Goal: Information Seeking & Learning: Check status

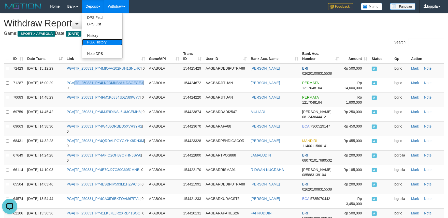
click at [95, 40] on link "PGA History" at bounding box center [102, 42] width 40 height 7
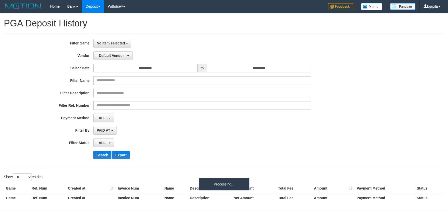
select select
select select "**"
click at [120, 39] on button "No item selected" at bounding box center [112, 43] width 38 height 9
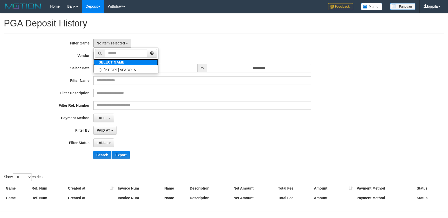
click at [117, 64] on b "SELECT GAME" at bounding box center [112, 62] width 26 height 4
click at [115, 69] on label "[ISPORT] AFABOLA" at bounding box center [126, 70] width 65 height 8
select select "****"
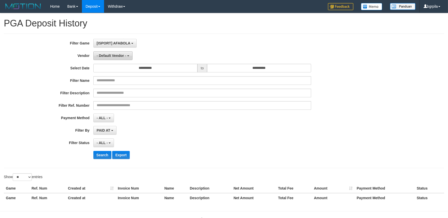
click at [116, 59] on button "- Default Vendor -" at bounding box center [112, 55] width 39 height 9
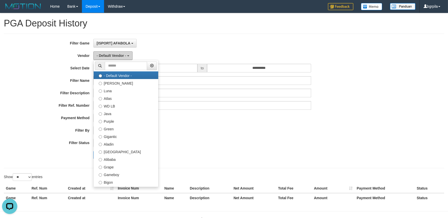
scroll to position [0, 0]
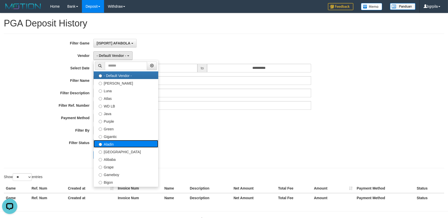
click at [109, 144] on label "Aladin" at bounding box center [126, 144] width 65 height 8
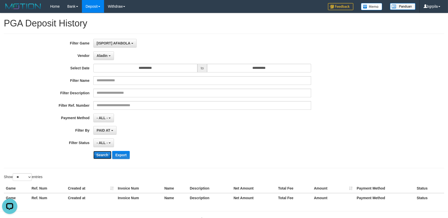
click at [96, 154] on button "Search" at bounding box center [102, 155] width 18 height 8
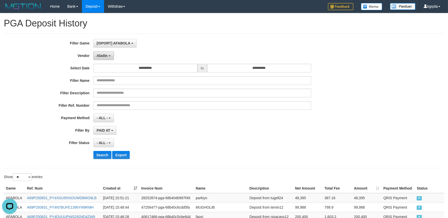
click at [103, 58] on button "Aladin" at bounding box center [103, 55] width 21 height 9
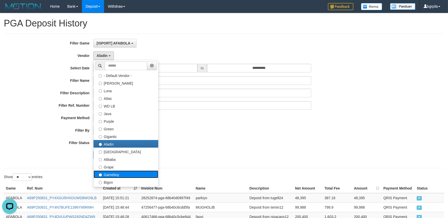
click at [111, 172] on label "Gameboy" at bounding box center [126, 175] width 65 height 8
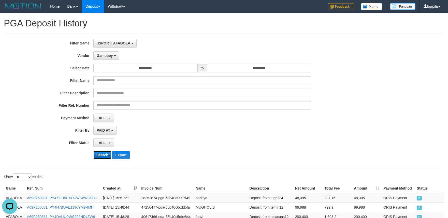
click at [102, 155] on button "Search" at bounding box center [102, 155] width 18 height 8
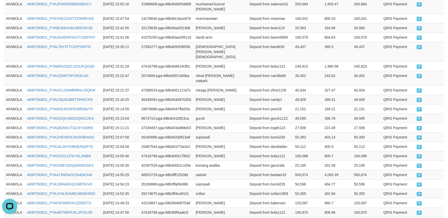
scroll to position [261, 0]
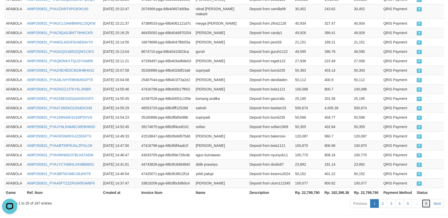
click at [429, 199] on link "8" at bounding box center [426, 203] width 9 height 9
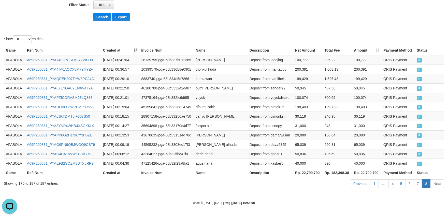
scroll to position [138, 0]
click at [326, 139] on td "160.64" at bounding box center [337, 134] width 30 height 9
click at [418, 185] on link "7" at bounding box center [418, 184] width 9 height 9
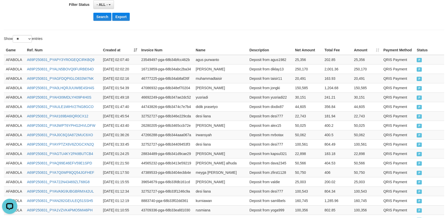
scroll to position [261, 0]
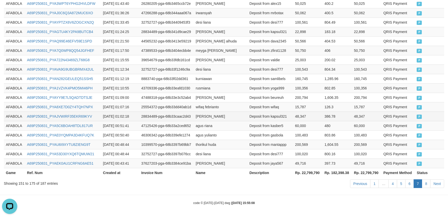
click at [226, 119] on td "agung saputra" at bounding box center [221, 116] width 54 height 9
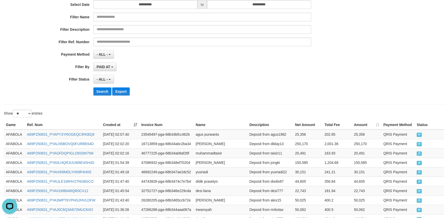
scroll to position [63, 0]
click at [136, 125] on th "Created at" at bounding box center [120, 125] width 38 height 9
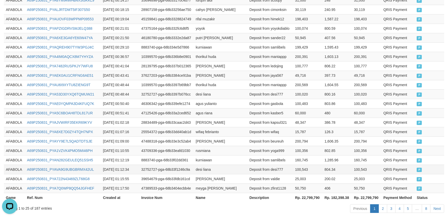
scroll to position [261, 0]
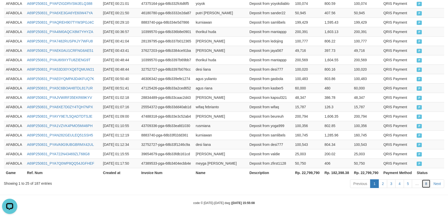
click at [424, 187] on link "8" at bounding box center [426, 184] width 9 height 9
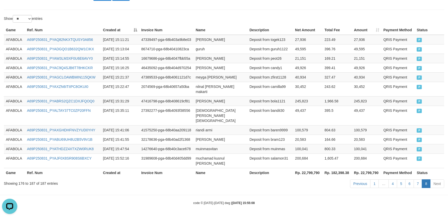
scroll to position [138, 0]
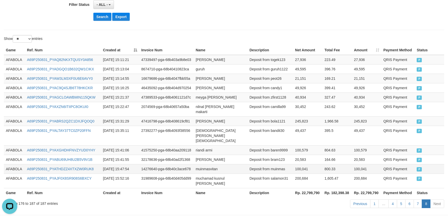
click at [309, 164] on td "100,041" at bounding box center [308, 168] width 30 height 9
click at [416, 200] on link "7" at bounding box center [418, 204] width 9 height 9
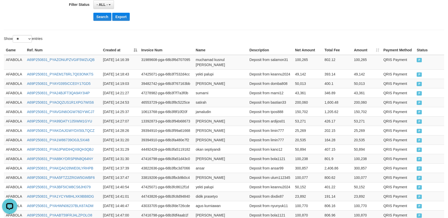
scroll to position [261, 0]
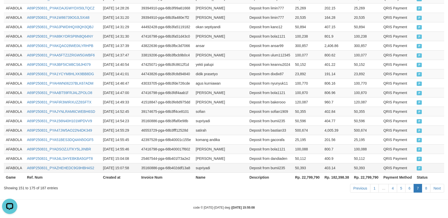
click at [337, 163] on td "403.14" at bounding box center [337, 167] width 30 height 9
click at [9, 107] on td "AFABOLA" at bounding box center [14, 111] width 21 height 9
drag, startPoint x: 9, startPoint y: 107, endPoint x: 346, endPoint y: 150, distance: 339.5
click at [22, 107] on td "AFABOLA" at bounding box center [14, 111] width 21 height 9
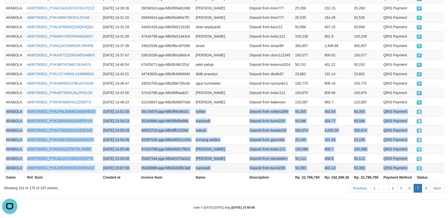
click at [423, 167] on td "P" at bounding box center [430, 167] width 30 height 9
copy tbody "AFABOLA A69P250831_PYAJYNLRAM6CWEBH6SD 2025-08-31 14:52:45 39174675-pga-68b3ff4…"
click at [427, 184] on link "8" at bounding box center [426, 188] width 9 height 9
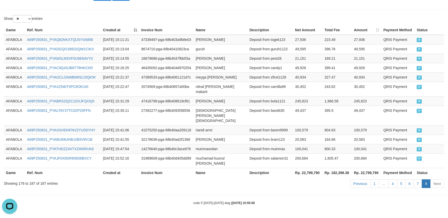
scroll to position [138, 0]
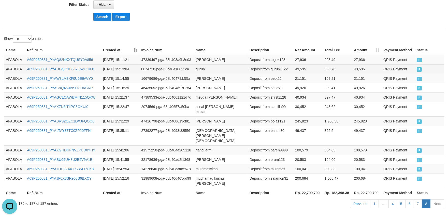
click at [14, 66] on td "AFABOLA" at bounding box center [14, 68] width 21 height 9
click at [14, 65] on td "AFABOLA" at bounding box center [14, 68] width 21 height 9
click at [7, 62] on td "AFABOLA" at bounding box center [14, 60] width 21 height 10
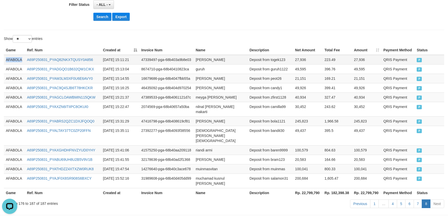
click at [7, 62] on td "AFABOLA" at bounding box center [14, 60] width 21 height 10
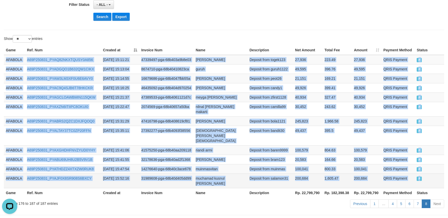
click at [431, 174] on td "P" at bounding box center [430, 181] width 30 height 14
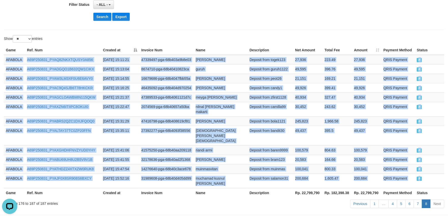
copy tbody "AFABOLA A69P250831_PYAQ82NKXTQUSY0A856 2025-08-31 15:11:21 47339497-pga-68b403a…"
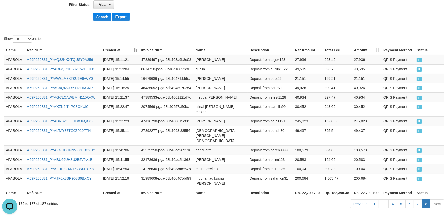
click at [393, 39] on div "Show ** ** ** *** entries" at bounding box center [224, 39] width 448 height 9
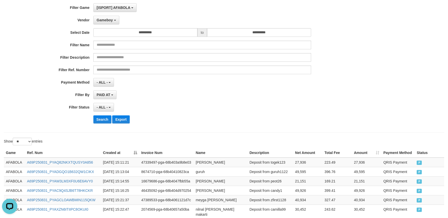
scroll to position [25, 0]
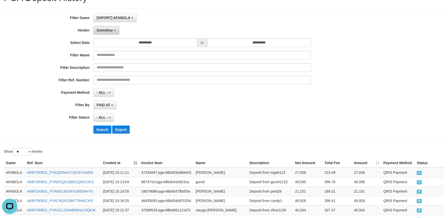
click at [110, 29] on span "Gameboy" at bounding box center [105, 30] width 16 height 4
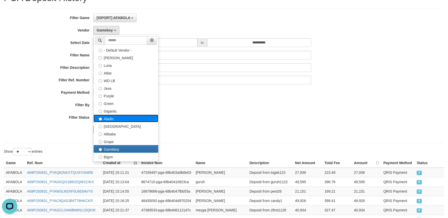
click at [114, 118] on label "Aladin" at bounding box center [126, 119] width 65 height 8
select select "**********"
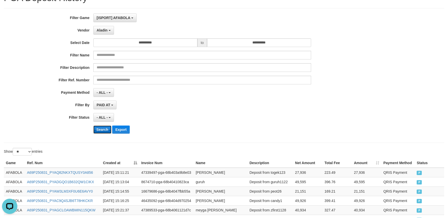
click at [101, 127] on button "Search" at bounding box center [102, 130] width 18 height 8
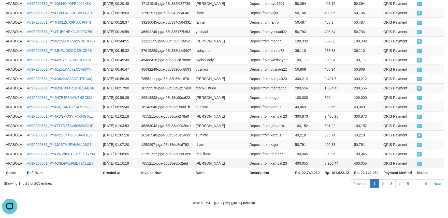
scroll to position [261, 0]
click at [428, 187] on link "9" at bounding box center [426, 184] width 9 height 9
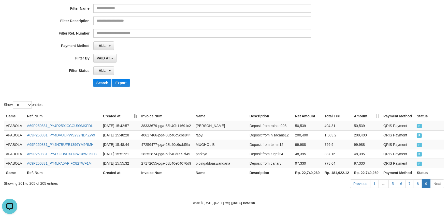
scroll to position [72, 0]
click at [417, 185] on link "8" at bounding box center [418, 184] width 9 height 9
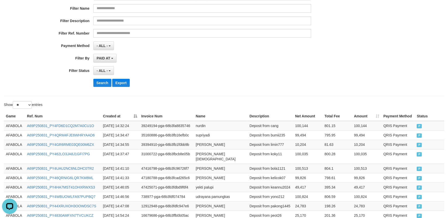
scroll to position [261, 0]
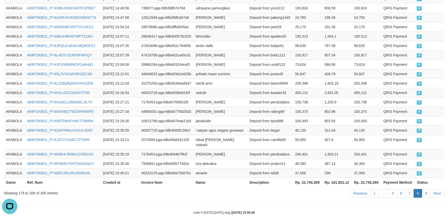
click at [266, 150] on td "Deposit from pendoelpiss" at bounding box center [270, 154] width 46 height 9
click at [14, 22] on td "AFABOLA" at bounding box center [14, 26] width 21 height 9
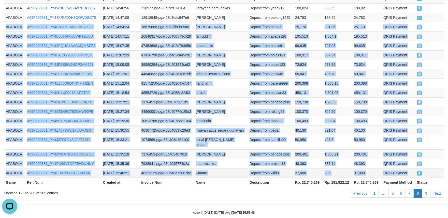
click at [434, 168] on td "P" at bounding box center [430, 172] width 30 height 9
copy tbody "AFABOLA A69P250831_PY4830AMFXN7TVCUKCZ 2025-08-31 14:54:24 16679686-pga-68b3ffb…"
drag, startPoint x: 427, startPoint y: 182, endPoint x: 412, endPoint y: 170, distance: 19.0
click at [427, 189] on link "9" at bounding box center [426, 193] width 9 height 9
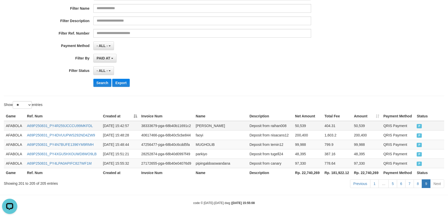
click at [9, 128] on td "AFABOLA" at bounding box center [14, 126] width 21 height 10
drag, startPoint x: 9, startPoint y: 128, endPoint x: 22, endPoint y: 128, distance: 13.0
click at [10, 128] on td "AFABOLA" at bounding box center [14, 126] width 21 height 10
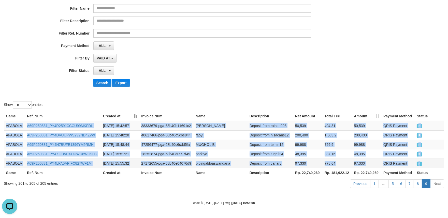
click at [434, 167] on td "P" at bounding box center [430, 163] width 30 height 9
copy tbody "AFABOLA A69P250831_PY4R259JCCCU99MKFDL 2025-08-31 15:42:57 38333679-pga-68b40b1…"
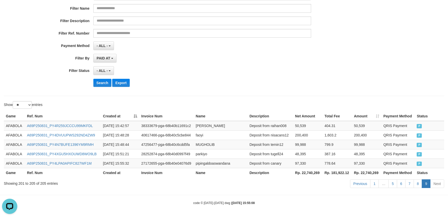
click at [385, 91] on div "**********" at bounding box center [224, 29] width 448 height 124
click at [277, 133] on td "Deposit from nisacans12" at bounding box center [270, 134] width 46 height 9
copy td "nisacans12"
click at [275, 162] on td "Deposit from canary" at bounding box center [270, 163] width 46 height 9
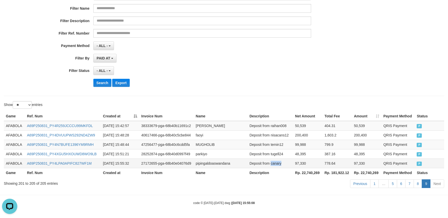
click at [275, 162] on td "Deposit from canary" at bounding box center [270, 163] width 46 height 9
copy td "canary"
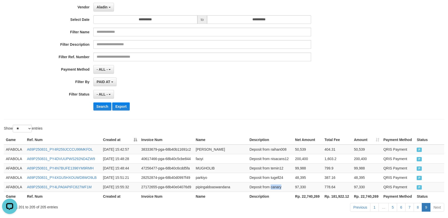
scroll to position [0, 0]
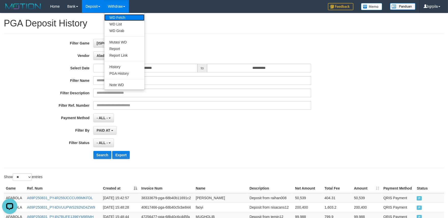
click at [123, 16] on link "WD Fetch" at bounding box center [124, 17] width 40 height 7
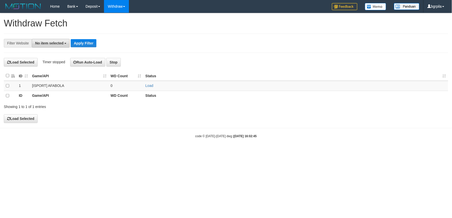
click at [54, 44] on span "No item selected" at bounding box center [49, 43] width 28 height 4
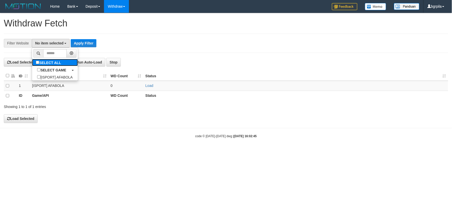
click at [53, 61] on label "SELECT ALL" at bounding box center [49, 62] width 34 height 7
select select "****"
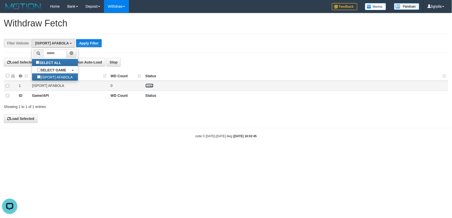
click at [150, 85] on link "Load" at bounding box center [149, 86] width 8 height 4
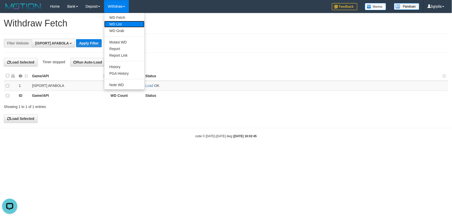
click at [116, 21] on link "WD List" at bounding box center [124, 24] width 40 height 7
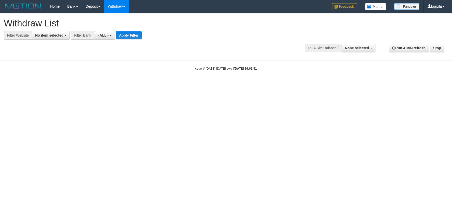
select select
click at [54, 32] on button "No item selected" at bounding box center [51, 35] width 38 height 9
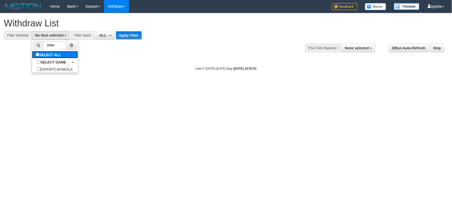
click at [50, 56] on label "SELECT ALL" at bounding box center [49, 54] width 34 height 7
select select "****"
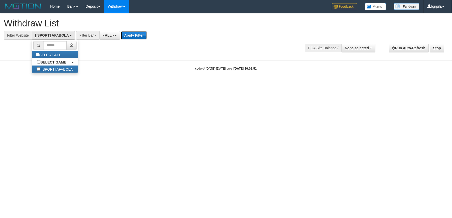
click at [136, 38] on button "Apply Filter" at bounding box center [134, 35] width 26 height 8
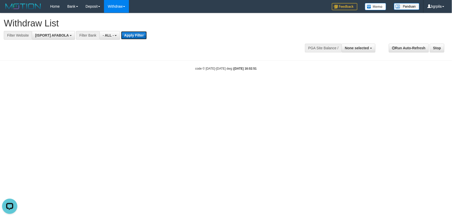
scroll to position [0, 0]
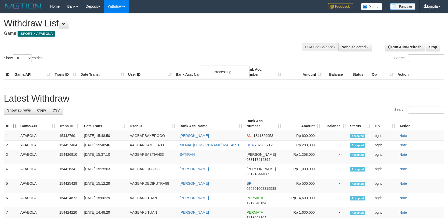
select select
select select "**"
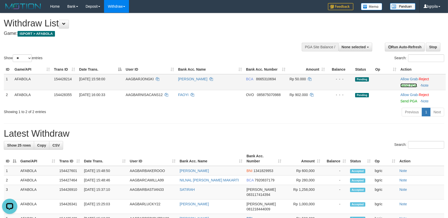
click at [404, 85] on link "Send PGA" at bounding box center [408, 85] width 17 height 4
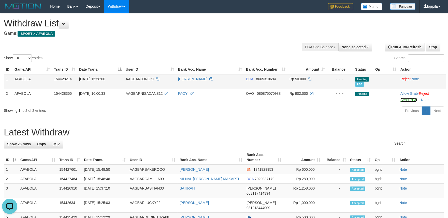
drag, startPoint x: 403, startPoint y: 98, endPoint x: 245, endPoint y: 76, distance: 158.7
click at [403, 98] on link "Send PGA" at bounding box center [408, 100] width 17 height 4
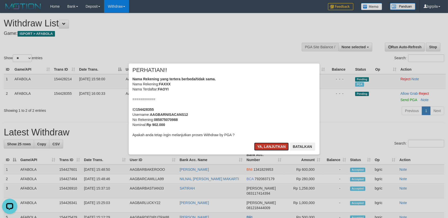
click at [267, 146] on button "Ya, lanjutkan" at bounding box center [271, 147] width 35 height 8
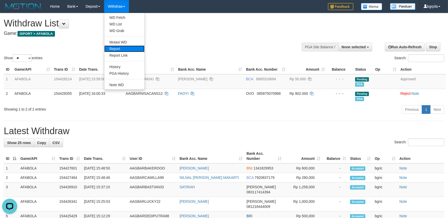
click at [125, 49] on link "Report" at bounding box center [124, 49] width 40 height 7
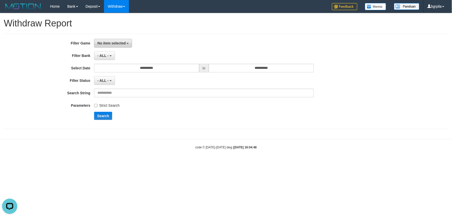
click at [110, 42] on span "No item selected" at bounding box center [111, 43] width 28 height 4
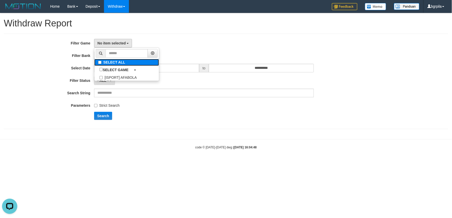
click at [108, 64] on label "SELECT ALL" at bounding box center [126, 62] width 65 height 7
select select "****"
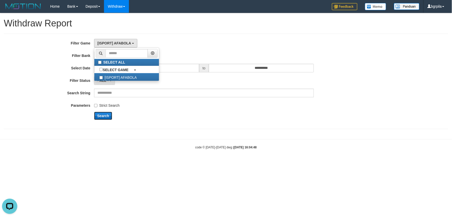
click at [103, 117] on button "Search" at bounding box center [103, 116] width 18 height 8
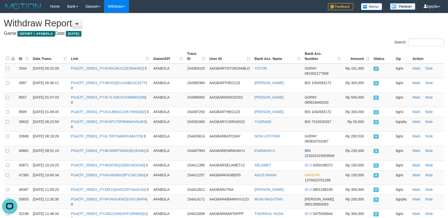
drag, startPoint x: 287, startPoint y: 37, endPoint x: 266, endPoint y: 37, distance: 21.6
click at [66, 57] on th "Date Trans." at bounding box center [50, 56] width 38 height 14
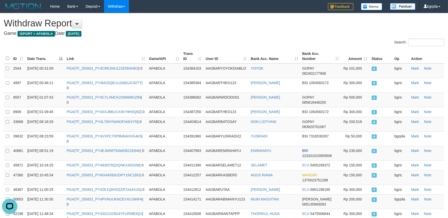
click at [60, 59] on th "Date Trans." at bounding box center [44, 56] width 39 height 14
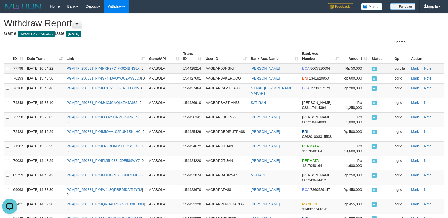
click at [107, 71] on td "PGA|TF_250831_PY4NXR97QIPK624BHS8X | 0" at bounding box center [106, 69] width 82 height 10
click at [112, 70] on td "PGA|TF_250831_PY4NXR97QIPK624BHS8X | 0" at bounding box center [106, 69] width 82 height 10
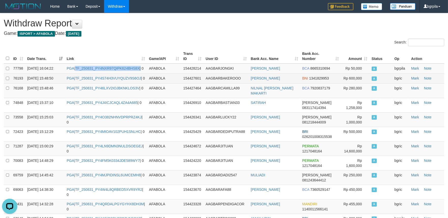
copy td "TF_250831_PY4NXR97QIPK624BHS8X"
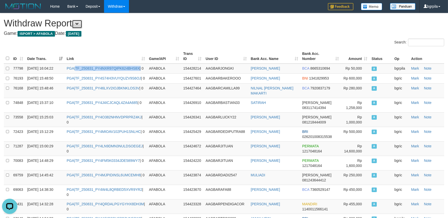
click at [79, 23] on span at bounding box center [77, 24] width 4 height 4
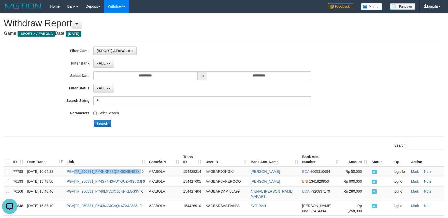
click at [103, 120] on button "Search" at bounding box center [102, 124] width 18 height 8
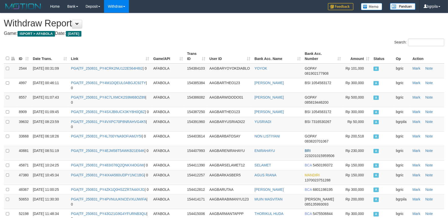
click at [66, 61] on th "Date Trans." at bounding box center [50, 56] width 38 height 14
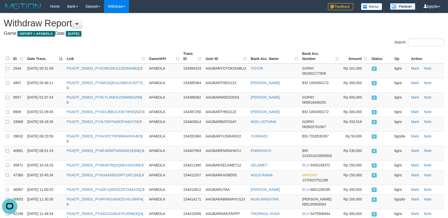
click at [63, 60] on th "Date Trans." at bounding box center [44, 56] width 39 height 14
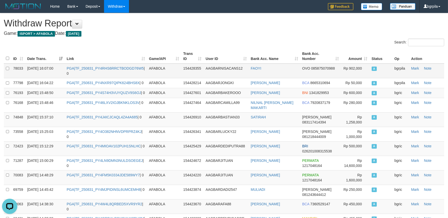
click at [125, 70] on td "PGA|TF_250831_PY4RHS6RRCTBODGD76W5 | 0" at bounding box center [106, 71] width 82 height 15
copy td "TF_250831_PY4RHS6RRCTBODGD76W5"
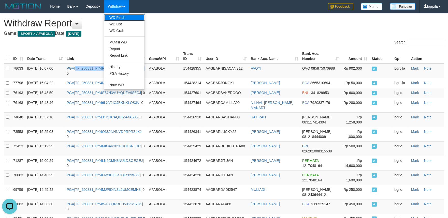
click at [123, 16] on link "WD Fetch" at bounding box center [124, 17] width 40 height 7
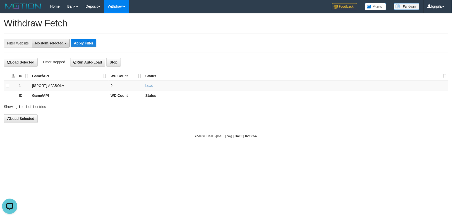
click at [47, 44] on span "No item selected" at bounding box center [49, 43] width 28 height 4
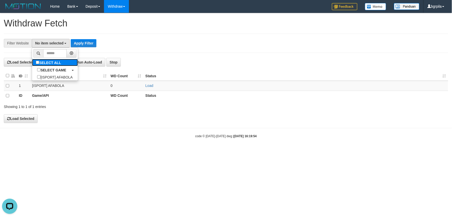
click at [41, 64] on label "SELECT ALL" at bounding box center [49, 62] width 34 height 7
select select "****"
click at [141, 84] on td "0" at bounding box center [126, 86] width 35 height 10
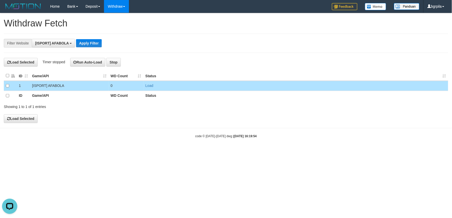
click at [157, 87] on td "Load" at bounding box center [295, 86] width 305 height 10
click at [149, 83] on td "Load" at bounding box center [295, 86] width 305 height 10
click at [148, 86] on link "Load" at bounding box center [149, 86] width 8 height 4
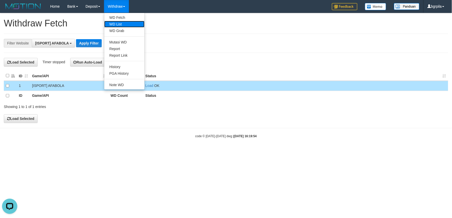
click at [123, 21] on link "WD List" at bounding box center [124, 24] width 40 height 7
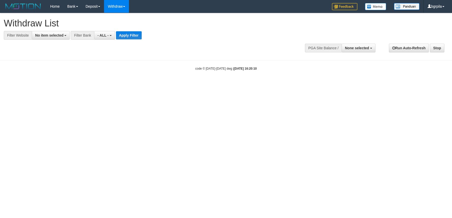
select select
click at [56, 37] on span "No item selected" at bounding box center [49, 35] width 28 height 4
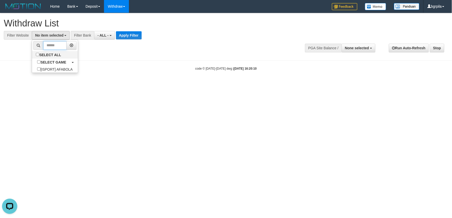
click at [50, 50] on li at bounding box center [55, 45] width 46 height 11
click at [50, 53] on label "SELECT ALL" at bounding box center [49, 54] width 34 height 7
select select "****"
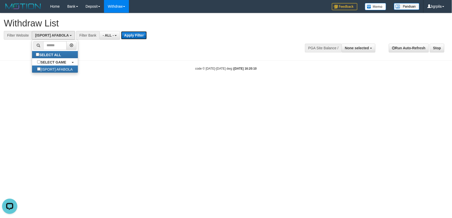
click at [135, 38] on button "Apply Filter" at bounding box center [134, 35] width 26 height 8
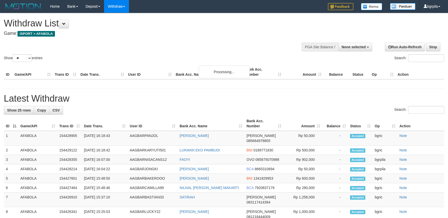
select select
select select "**"
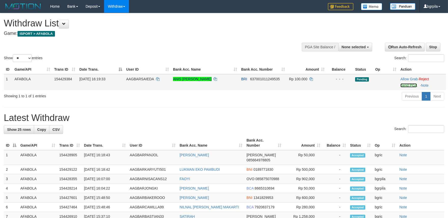
click at [408, 85] on link "Send PGA" at bounding box center [408, 85] width 17 height 4
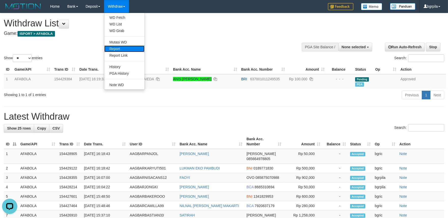
click at [116, 47] on link "Report" at bounding box center [124, 49] width 40 height 7
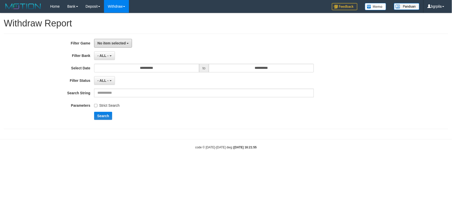
drag, startPoint x: 106, startPoint y: 40, endPoint x: 105, endPoint y: 62, distance: 22.1
click at [106, 40] on button "No item selected" at bounding box center [113, 43] width 38 height 9
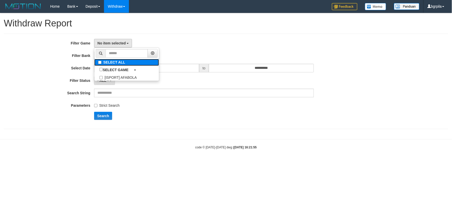
click at [105, 66] on label "SELECT ALL" at bounding box center [126, 62] width 65 height 7
select select "****"
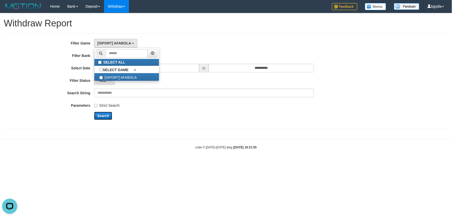
click at [105, 114] on button "Search" at bounding box center [103, 116] width 18 height 8
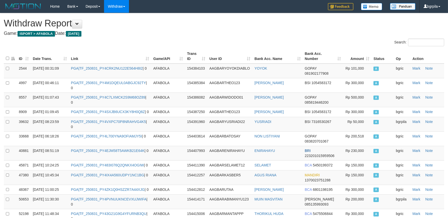
drag, startPoint x: 67, startPoint y: 60, endPoint x: 64, endPoint y: 61, distance: 3.1
click at [67, 60] on th "Date Trans." at bounding box center [50, 56] width 38 height 14
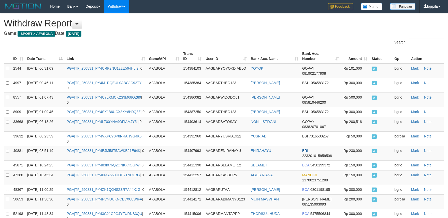
click at [60, 60] on th "Date Trans." at bounding box center [44, 56] width 39 height 14
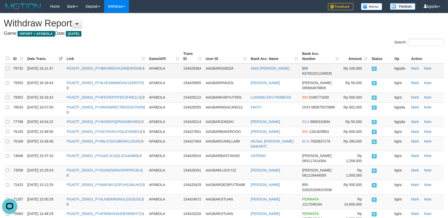
click at [88, 70] on td "PGA|TF_250831_PY4BKH85OVK20NE4P0A6 | 0" at bounding box center [106, 71] width 82 height 15
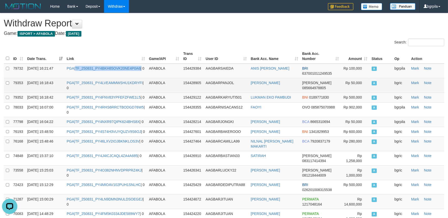
copy td "TF_250831_PY4BKH85OVK20NE4P0A6"
click at [108, 84] on td "PGA|TF_250831_PY4LVEAMMWSHU1KDRYFI | 0" at bounding box center [106, 85] width 82 height 14
copy td "TF_250831_PY4LVEAMMWSHU1KDRYFI"
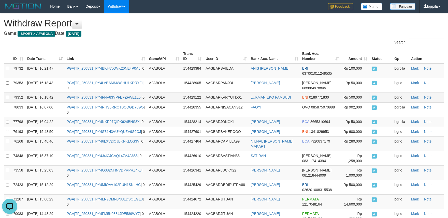
click at [116, 99] on td "PGA|TF_250831_PY4FNV83YPFEFZFWE1L5 | 0" at bounding box center [106, 98] width 82 height 10
copy td "TF_250831_PY4FNV83YPFEFZFWE1L5"
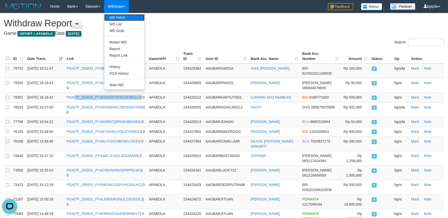
click at [116, 16] on link "WD Fetch" at bounding box center [124, 17] width 40 height 7
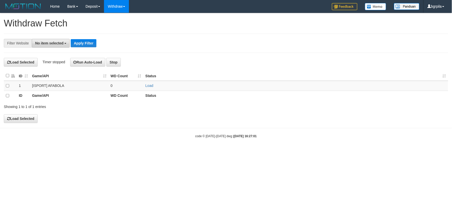
click at [57, 43] on span "No item selected" at bounding box center [49, 43] width 28 height 4
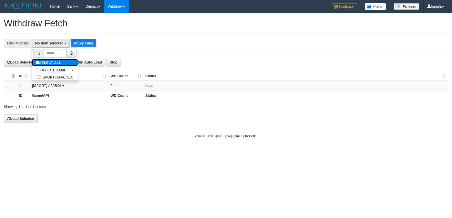
click at [51, 60] on label "SELECT ALL" at bounding box center [49, 62] width 34 height 7
select select "****"
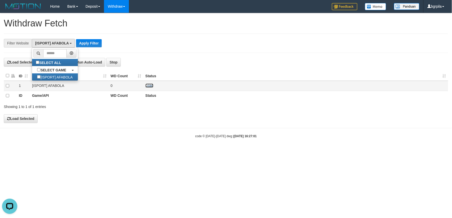
click at [153, 85] on link "Load" at bounding box center [149, 86] width 8 height 4
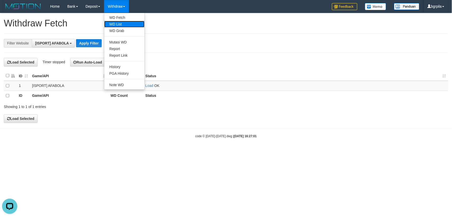
click at [125, 23] on link "WD List" at bounding box center [124, 24] width 40 height 7
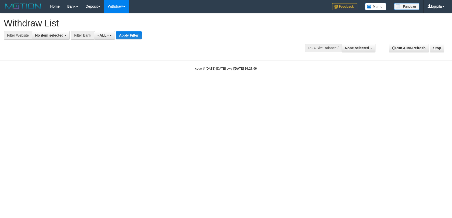
select select
drag, startPoint x: 64, startPoint y: 34, endPoint x: 60, endPoint y: 42, distance: 9.1
click at [64, 34] on button "No item selected" at bounding box center [51, 35] width 38 height 9
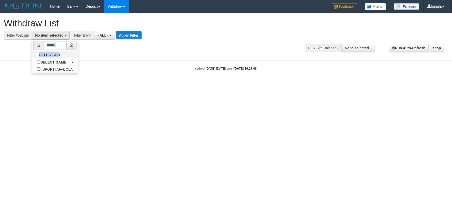
click at [56, 52] on ul "SELECT ALL SELECT GAME [ISPORT] AFABOLA" at bounding box center [55, 56] width 46 height 33
drag, startPoint x: 52, startPoint y: 37, endPoint x: 47, endPoint y: 53, distance: 17.1
click at [52, 38] on button "No item selected" at bounding box center [51, 35] width 38 height 9
click at [46, 58] on label "SELECT ALL" at bounding box center [49, 54] width 34 height 7
select select "****"
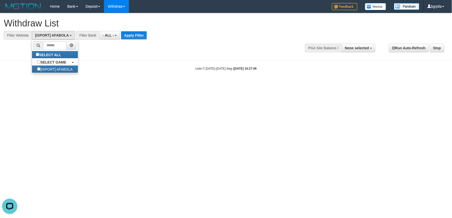
scroll to position [4, 0]
click at [134, 35] on button "Apply Filter" at bounding box center [134, 35] width 26 height 8
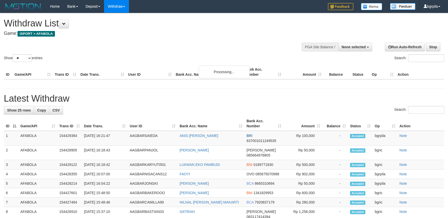
select select
select select "**"
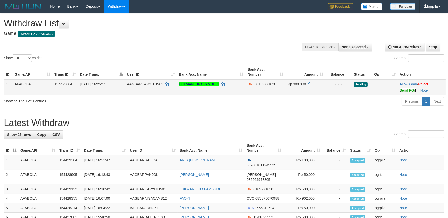
click at [406, 90] on link "Send PGA" at bounding box center [408, 91] width 17 height 4
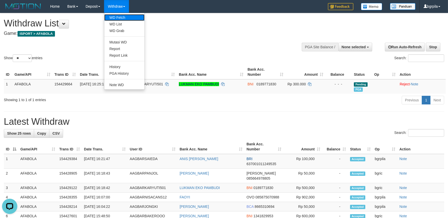
click at [124, 18] on link "WD Fetch" at bounding box center [124, 17] width 40 height 7
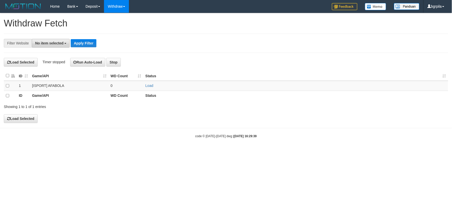
click at [61, 43] on span "No item selected" at bounding box center [49, 43] width 28 height 4
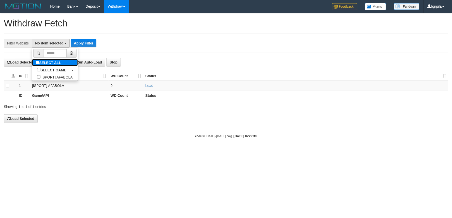
click at [53, 60] on label "SELECT ALL" at bounding box center [49, 62] width 34 height 7
select select "****"
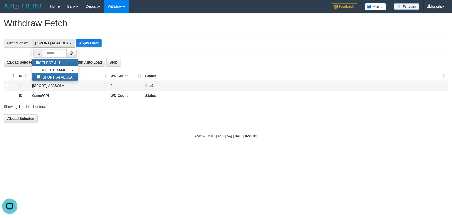
click at [146, 85] on link "Load" at bounding box center [149, 86] width 8 height 4
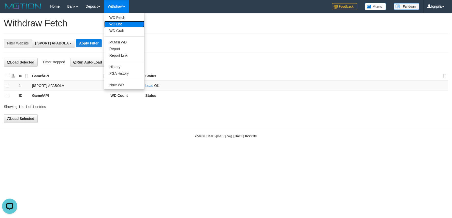
click at [117, 23] on link "WD List" at bounding box center [124, 24] width 40 height 7
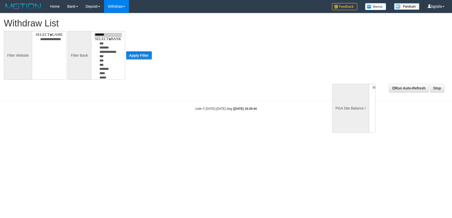
select select
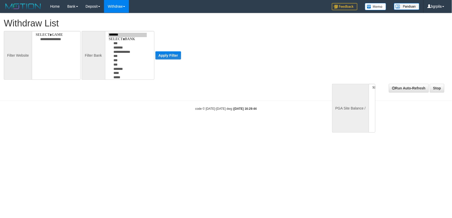
select select
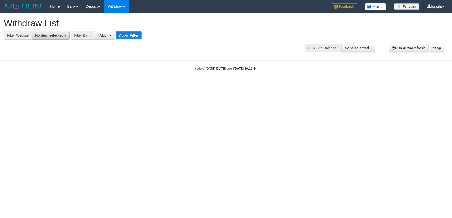
click at [61, 38] on button "No item selected" at bounding box center [51, 35] width 38 height 9
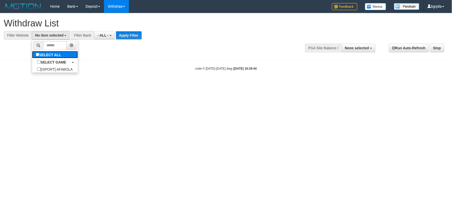
click at [52, 55] on label "SELECT ALL" at bounding box center [49, 54] width 34 height 7
select select "****"
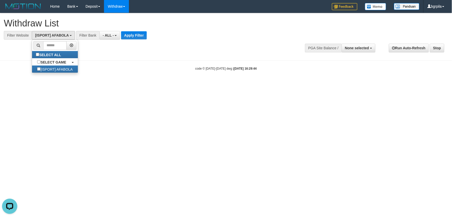
click at [148, 31] on div "**********" at bounding box center [125, 35] width 250 height 9
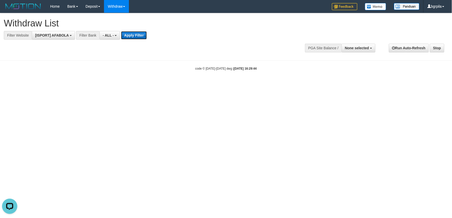
click at [137, 36] on button "Apply Filter" at bounding box center [134, 35] width 26 height 8
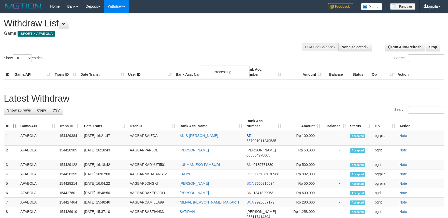
select select
select select "**"
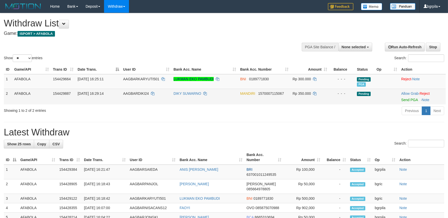
click at [228, 91] on td "DIKY SUWARNO" at bounding box center [204, 97] width 67 height 16
click at [403, 98] on link "Send PGA" at bounding box center [409, 100] width 17 height 4
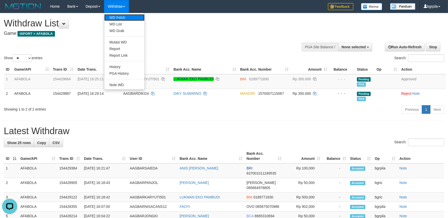
click at [118, 19] on link "WD Fetch" at bounding box center [124, 17] width 40 height 7
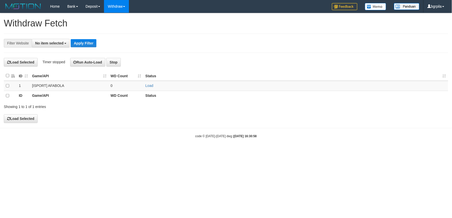
click at [56, 48] on div "**********" at bounding box center [226, 43] width 444 height 19
click at [58, 42] on span "No item selected" at bounding box center [49, 43] width 28 height 4
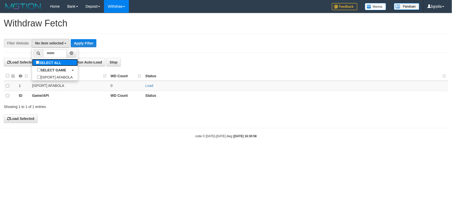
click at [47, 63] on label "SELECT ALL" at bounding box center [49, 62] width 34 height 7
select select "****"
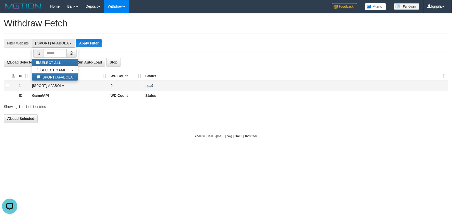
click at [150, 85] on link "Load" at bounding box center [149, 86] width 8 height 4
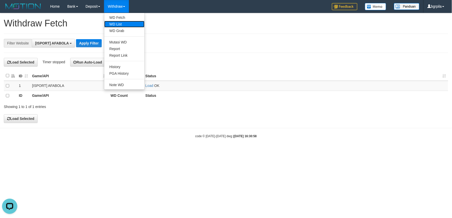
click at [125, 21] on link "WD List" at bounding box center [124, 24] width 40 height 7
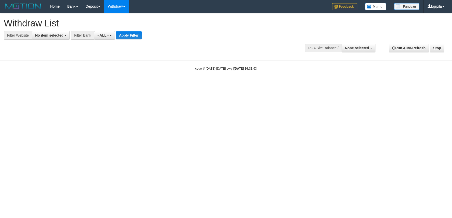
select select
click at [59, 36] on span "No item selected" at bounding box center [49, 35] width 28 height 4
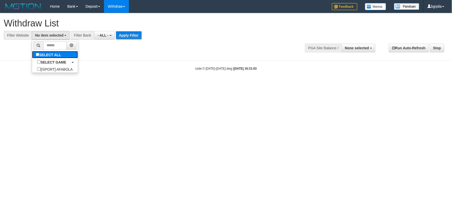
click at [49, 57] on label "SELECT ALL" at bounding box center [49, 54] width 34 height 7
select select "****"
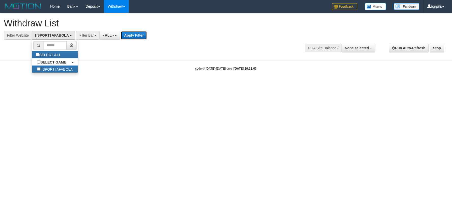
click at [136, 36] on button "Apply Filter" at bounding box center [134, 35] width 26 height 8
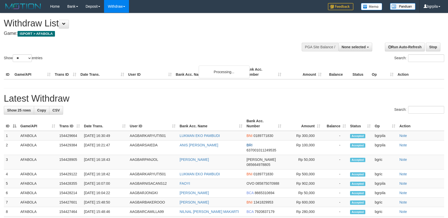
select select
select select "**"
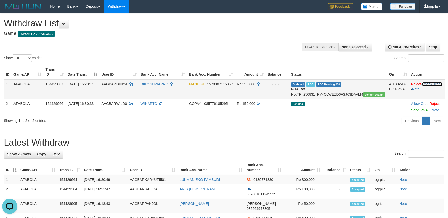
click at [429, 84] on link "Check Trans" at bounding box center [432, 84] width 20 height 4
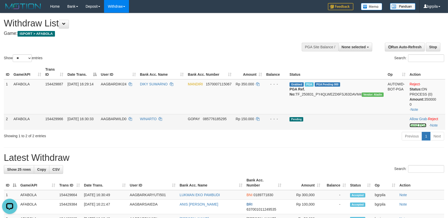
click at [418, 126] on link "Send PGA" at bounding box center [417, 125] width 17 height 4
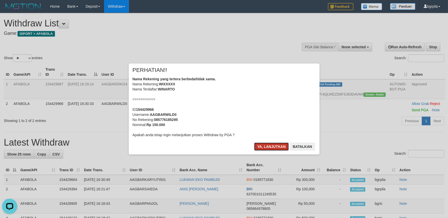
click at [273, 144] on button "Ya, lanjutkan" at bounding box center [271, 147] width 35 height 8
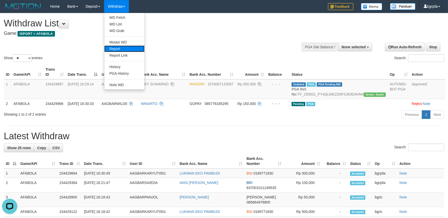
click at [116, 48] on link "Report" at bounding box center [124, 49] width 40 height 7
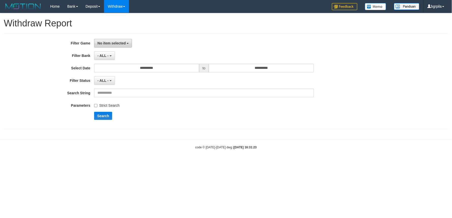
drag, startPoint x: 121, startPoint y: 41, endPoint x: 121, endPoint y: 57, distance: 15.3
click at [121, 42] on span "No item selected" at bounding box center [111, 43] width 28 height 4
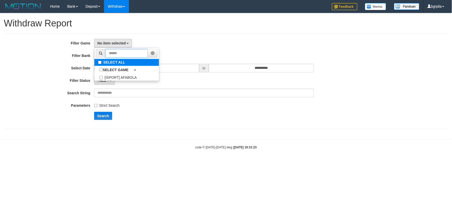
drag, startPoint x: 121, startPoint y: 57, endPoint x: 118, endPoint y: 63, distance: 6.6
click at [120, 57] on input "text" at bounding box center [127, 53] width 42 height 9
click at [118, 63] on label "SELECT ALL" at bounding box center [126, 62] width 65 height 7
select select "****"
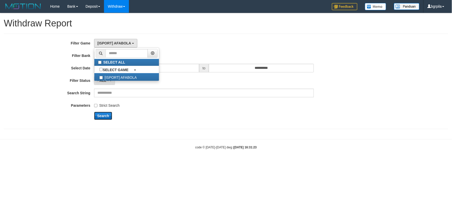
click at [97, 117] on button "Search" at bounding box center [103, 116] width 18 height 8
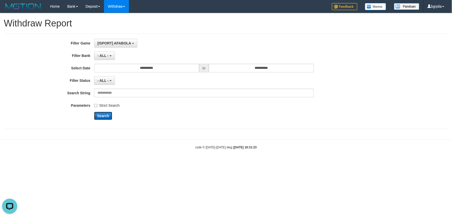
scroll to position [0, 0]
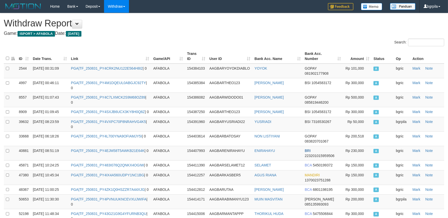
click at [63, 58] on th "Date Trans." at bounding box center [50, 56] width 38 height 14
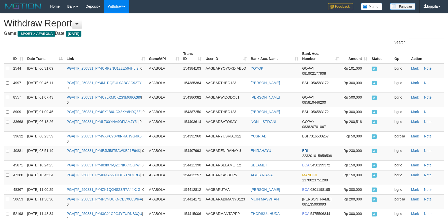
click at [61, 58] on th "Date Trans." at bounding box center [44, 56] width 39 height 14
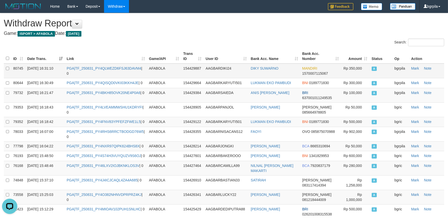
click at [89, 72] on td "PGA|TF_250831_PY4QLWEZD6FSJ63DAVM4 | 0" at bounding box center [106, 71] width 82 height 15
click at [90, 72] on td "PGA|TF_250831_PY4QLWEZD6FSJ63DAVM4 | 0" at bounding box center [106, 71] width 82 height 15
click at [90, 70] on td "PGA|TF_250831_PY4QLWEZD6FSJ63DAVM4 | 0" at bounding box center [106, 71] width 82 height 15
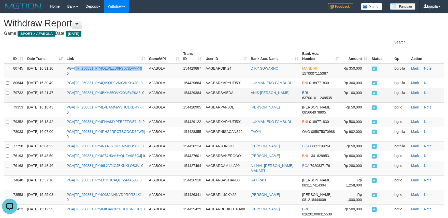
copy td "TF_250831_PY4QLWEZD6FSJ63DAVM4"
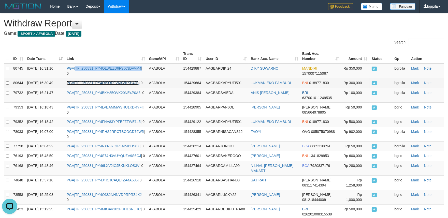
click at [98, 84] on link "PGA|TF_250831_PY4QISQD0VKI03KKH4JE" at bounding box center [103, 83] width 72 height 4
click at [99, 85] on td "PGA|TF_250831_PY4QISQD0VKI03KKH4JE | 0" at bounding box center [106, 83] width 82 height 10
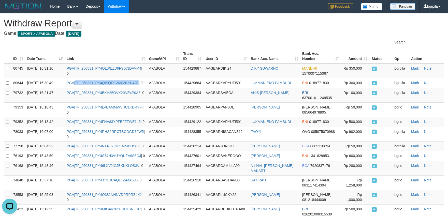
copy link "TF_250831_PY4QISQD0VKI03KKH4JE"
click at [78, 26] on button at bounding box center [77, 24] width 10 height 9
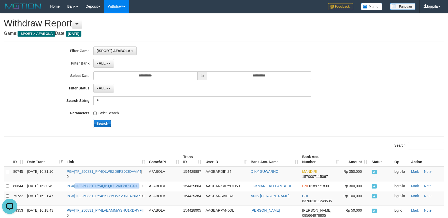
click at [107, 123] on button "Search" at bounding box center [102, 124] width 18 height 8
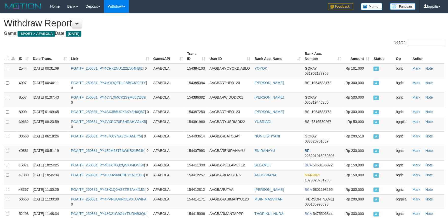
click at [63, 62] on th "Date Trans." at bounding box center [50, 56] width 38 height 14
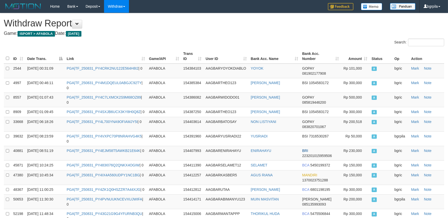
click at [63, 61] on th "Date Trans." at bounding box center [44, 56] width 39 height 14
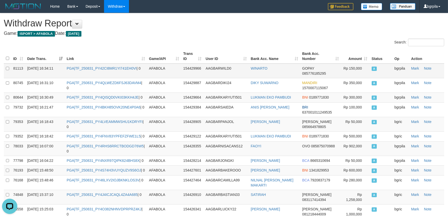
click at [80, 70] on td "PGA|TF_250831_PY42CI8MR1YI741EH0VI | 0" at bounding box center [106, 71] width 82 height 15
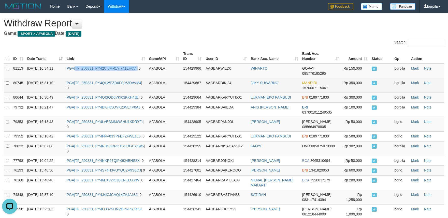
copy td "TF_250831_PY42CI8MR1YI741EH0VI"
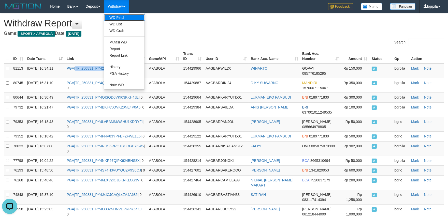
click at [120, 17] on link "WD Fetch" at bounding box center [124, 17] width 40 height 7
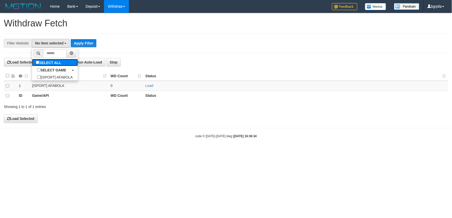
click at [55, 60] on label "SELECT ALL" at bounding box center [49, 62] width 34 height 7
select select "****"
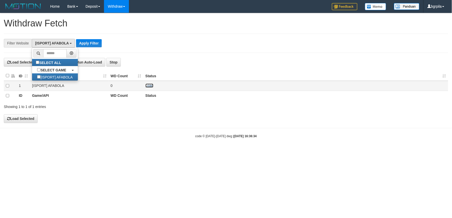
click at [149, 87] on link "Load" at bounding box center [149, 86] width 8 height 4
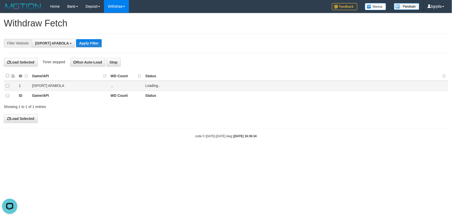
scroll to position [0, 0]
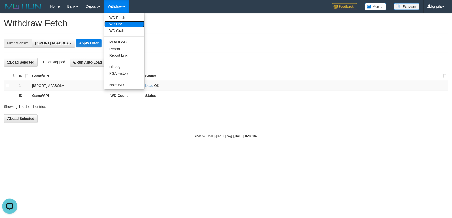
click at [117, 21] on link "WD List" at bounding box center [124, 24] width 40 height 7
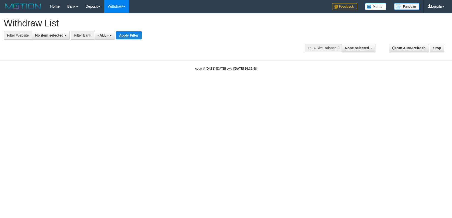
select select
click at [67, 39] on button "No item selected" at bounding box center [51, 35] width 38 height 9
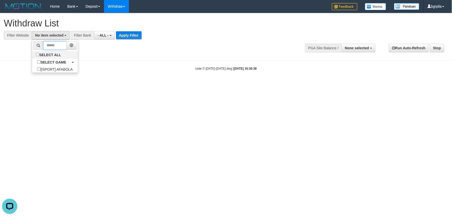
click at [59, 47] on input "text" at bounding box center [54, 45] width 23 height 9
click at [56, 54] on label "SELECT ALL" at bounding box center [49, 54] width 34 height 7
select select "****"
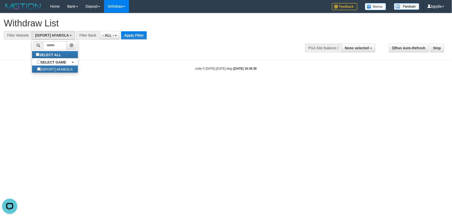
scroll to position [4, 0]
click at [123, 36] on button "Apply Filter" at bounding box center [134, 35] width 26 height 8
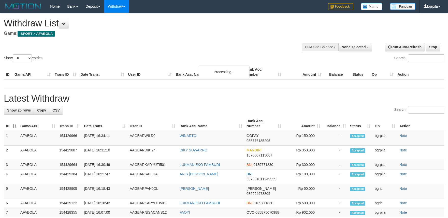
select select
select select "**"
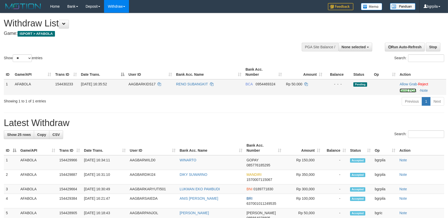
click at [405, 90] on link "Send PGA" at bounding box center [408, 91] width 17 height 4
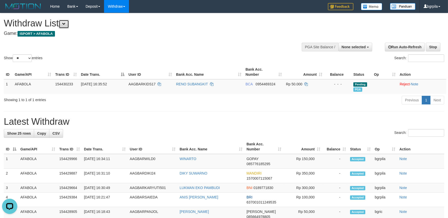
click at [69, 23] on button at bounding box center [64, 24] width 10 height 9
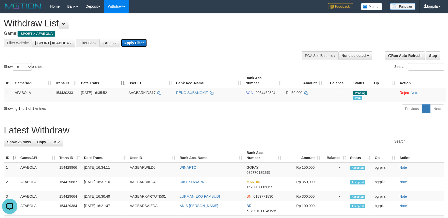
click at [130, 42] on button "Apply Filter" at bounding box center [134, 43] width 26 height 8
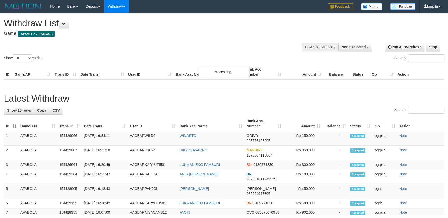
select select
select select "**"
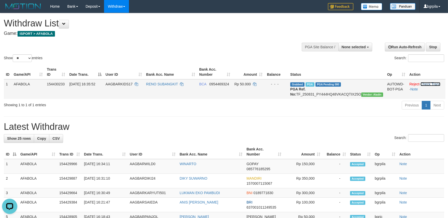
click at [429, 83] on link "Check Trans" at bounding box center [430, 84] width 20 height 4
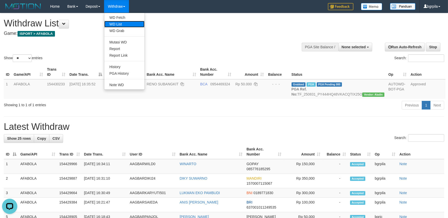
click at [115, 23] on link "WD List" at bounding box center [124, 24] width 40 height 7
click at [120, 47] on link "Report" at bounding box center [124, 49] width 40 height 7
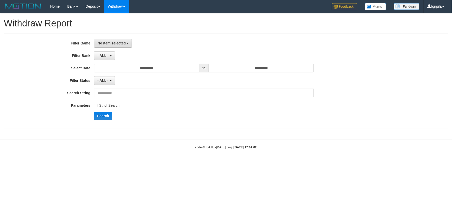
drag, startPoint x: 116, startPoint y: 41, endPoint x: 106, endPoint y: 57, distance: 18.3
click at [115, 41] on span "No item selected" at bounding box center [111, 43] width 28 height 4
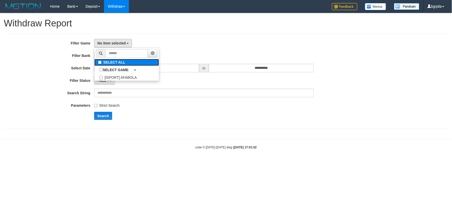
click at [106, 61] on label "SELECT ALL" at bounding box center [126, 62] width 65 height 7
select select "****"
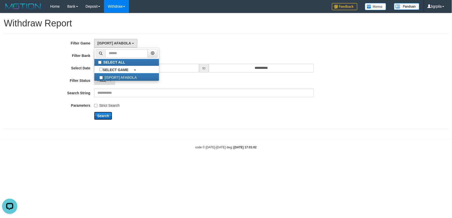
click at [105, 117] on button "Search" at bounding box center [103, 116] width 18 height 8
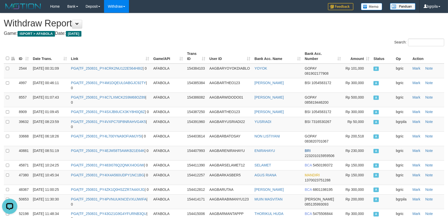
click at [67, 60] on th "Date Trans." at bounding box center [50, 56] width 38 height 14
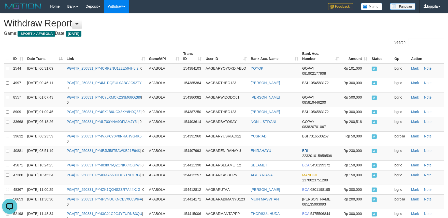
click at [60, 60] on th "Date Trans." at bounding box center [44, 56] width 39 height 14
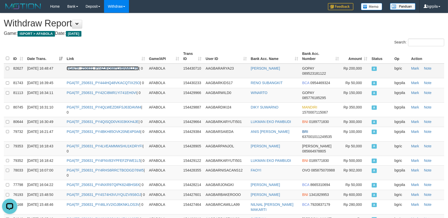
click at [106, 70] on link "PGA|TF_250831_PY4ZJFQ68TLVBNMILLPN" at bounding box center [103, 68] width 72 height 4
click at [108, 70] on link "PGA|TF_250831_PY4ZJFQ68TLVBNMILLPN" at bounding box center [103, 68] width 72 height 4
click at [109, 71] on td "PGA|TF_250831_PY4ZJFQ68TLVBNMILLPN | 0" at bounding box center [106, 71] width 82 height 15
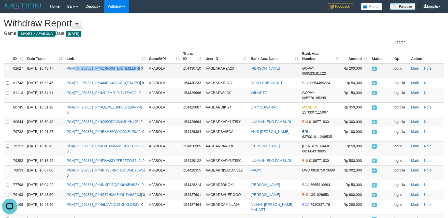
copy td "TF_250831_PY4ZJFQ68TLVBNMILLPN"
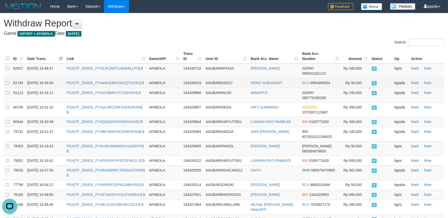
click at [115, 82] on td "PGA|TF_250831_PY444HQ48VKACQTIX25O | 0" at bounding box center [106, 83] width 82 height 10
click at [121, 82] on td "PGA|TF_250831_PY444HQ48VKACQTIX25O | 0" at bounding box center [106, 83] width 82 height 10
click at [124, 81] on td "PGA|TF_250831_PY444HQ48VKACQTIX25O | 0" at bounding box center [106, 83] width 82 height 10
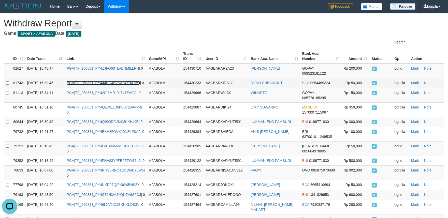
click at [128, 81] on link "PGA|TF_250831_PY444HQ48VKACQTIX25O" at bounding box center [103, 83] width 73 height 4
click at [131, 83] on td "PGA|TF_250831_PY444HQ48VKACQTIX25O | 0" at bounding box center [106, 83] width 82 height 10
click at [134, 82] on td "PGA|TF_250831_PY444HQ48VKACQTIX25O | 0" at bounding box center [106, 83] width 82 height 10
click at [135, 82] on td "PGA|TF_250831_PY444HQ48VKACQTIX25O | 0" at bounding box center [106, 83] width 82 height 10
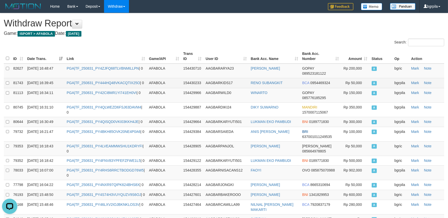
click at [135, 82] on td "PGA|TF_250831_PY444HQ48VKACQTIX25O | 0" at bounding box center [106, 83] width 82 height 10
click at [129, 81] on link "PGA|TF_250831_PY444HQ48VKACQTIX25O" at bounding box center [103, 83] width 73 height 4
click at [124, 81] on td "PGA|TF_250831_PY444HQ48VKACQTIX25O | 0" at bounding box center [106, 83] width 82 height 10
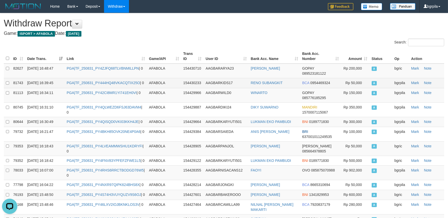
click at [111, 80] on td "PGA|TF_250831_PY444HQ48VKACQTIX25O | 0" at bounding box center [106, 83] width 82 height 10
copy td "TF_250831_PY444HQ48VKACQTIX25O"
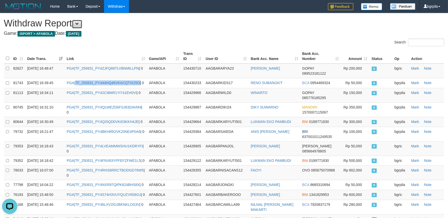
click at [77, 26] on button at bounding box center [77, 24] width 10 height 9
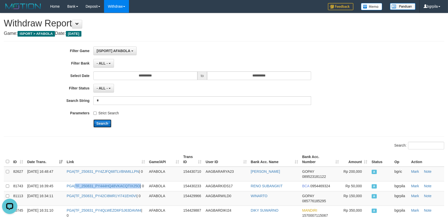
click at [98, 120] on button "Search" at bounding box center [102, 124] width 18 height 8
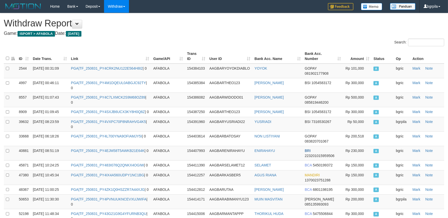
click at [62, 58] on th "Date Trans." at bounding box center [50, 56] width 38 height 14
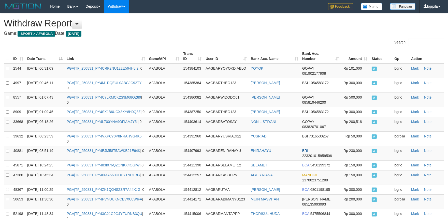
click at [62, 58] on th "Date Trans." at bounding box center [44, 56] width 39 height 14
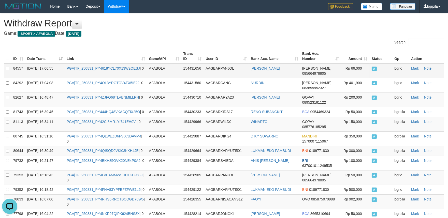
click at [83, 71] on td "PGA|TF_250831_PY4618YCL70X13W2OESJ | 0" at bounding box center [106, 71] width 82 height 15
click at [86, 70] on td "PGA|TF_250831_PY4618YCL70X13W2OESJ | 0" at bounding box center [106, 71] width 82 height 15
copy td "TF_250831_PY4618YCL70X13W2OESJ"
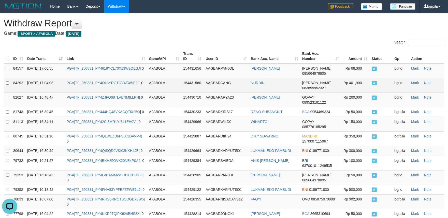
click at [135, 85] on td "PGA|TF_250831_PY4OL3YROTOV4TX5IE2J | 0" at bounding box center [106, 85] width 82 height 14
click at [126, 85] on td "PGA|TF_250831_PY4OL3YROTOV4TX5IE2J | 0" at bounding box center [106, 85] width 82 height 14
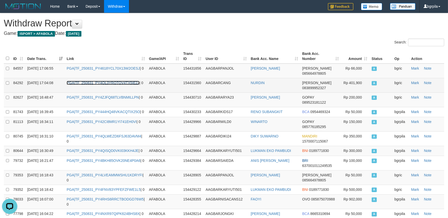
click at [127, 84] on link "PGA|TF_250831_PY4OL3YROTOV4TX5IE2J" at bounding box center [103, 83] width 73 height 4
click at [125, 85] on td "PGA|TF_250831_PY4OL3YROTOV4TX5IE2J | 0" at bounding box center [106, 85] width 82 height 14
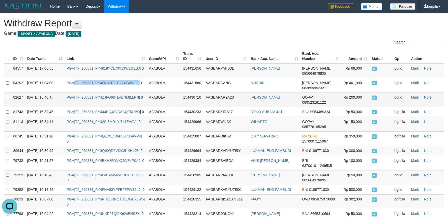
copy td "TF_250831_PY4OL3YROTOV4TX5IE2J"
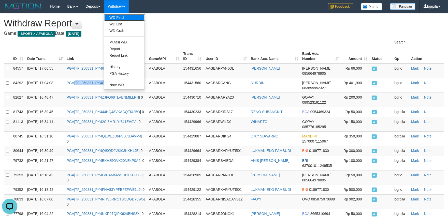
click at [120, 17] on link "WD Fetch" at bounding box center [124, 17] width 40 height 7
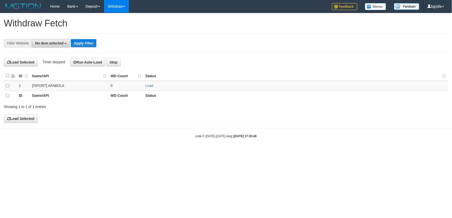
click at [51, 44] on span "No item selected" at bounding box center [49, 43] width 28 height 4
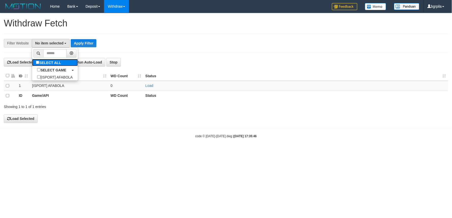
click at [45, 59] on label "SELECT ALL" at bounding box center [49, 62] width 34 height 7
select select "****"
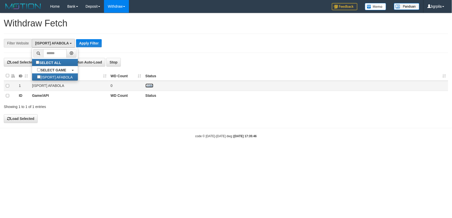
click at [151, 84] on link "Load" at bounding box center [149, 86] width 8 height 4
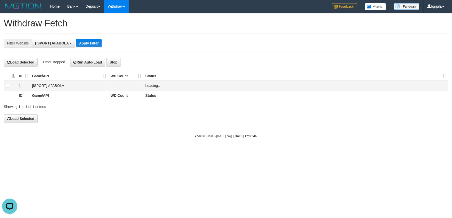
scroll to position [0, 0]
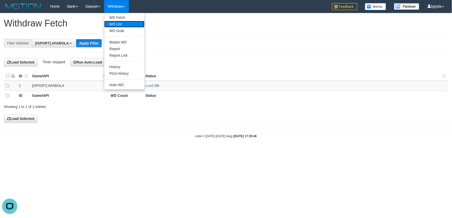
click at [119, 24] on link "WD List" at bounding box center [124, 24] width 40 height 7
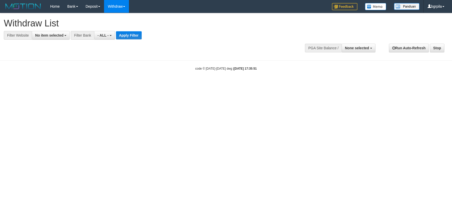
select select
click at [56, 35] on span "No item selected" at bounding box center [49, 35] width 28 height 4
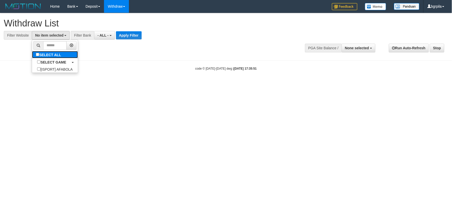
click at [52, 51] on label "SELECT ALL" at bounding box center [49, 54] width 34 height 7
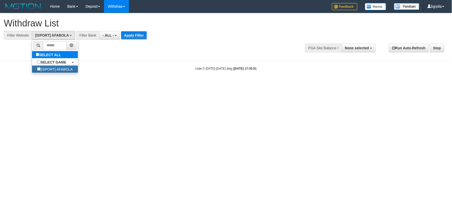
select select "****"
click at [138, 36] on button "Apply Filter" at bounding box center [134, 35] width 26 height 8
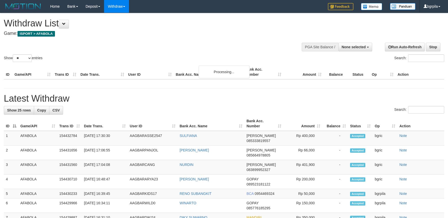
select select
select select "**"
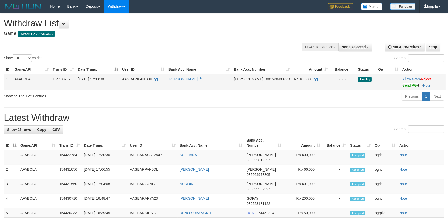
click at [406, 85] on link "Send PGA" at bounding box center [410, 85] width 17 height 4
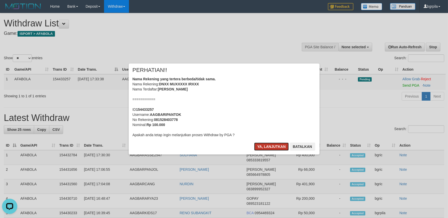
click at [267, 146] on button "Ya, lanjutkan" at bounding box center [271, 147] width 35 height 8
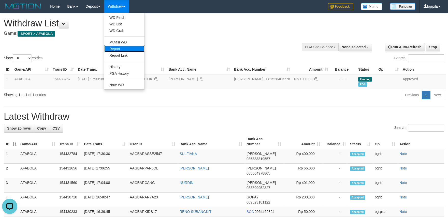
click at [116, 48] on link "Report" at bounding box center [124, 49] width 40 height 7
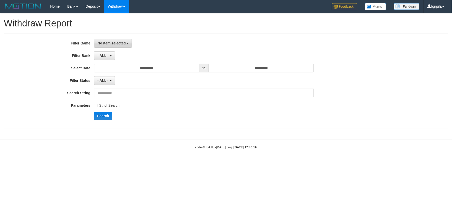
click at [105, 46] on button "No item selected" at bounding box center [113, 43] width 38 height 9
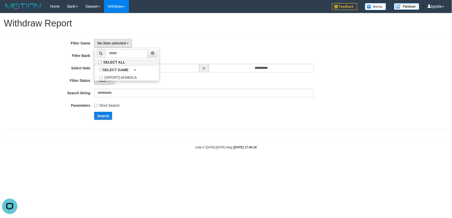
click at [102, 57] on span at bounding box center [101, 53] width 10 height 9
drag, startPoint x: 102, startPoint y: 60, endPoint x: 98, endPoint y: 96, distance: 36.1
click at [102, 61] on label "SELECT ALL" at bounding box center [126, 62] width 65 height 7
select select "****"
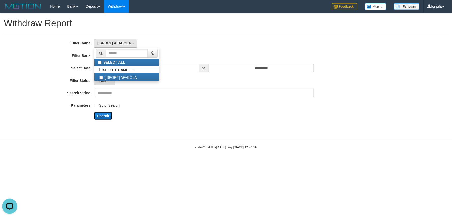
click at [97, 118] on button "Search" at bounding box center [103, 116] width 18 height 8
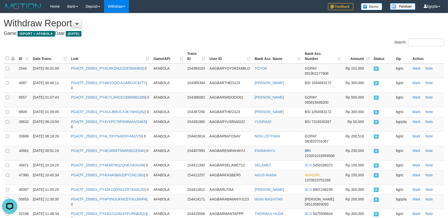
click at [65, 59] on th "Date Trans." at bounding box center [50, 56] width 38 height 14
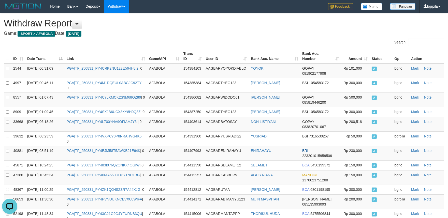
click at [59, 59] on th "Date Trans." at bounding box center [44, 56] width 39 height 14
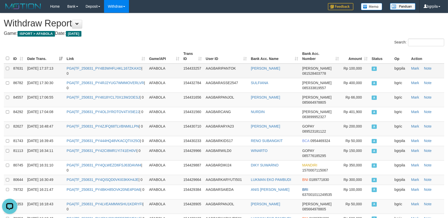
click at [78, 70] on td "PGA|TF_250831_PY4B3WHFLHKL167ZKAXO | 0" at bounding box center [106, 71] width 82 height 15
copy td "TF_250831_PY4B3WHFLHKL167ZKAXO"
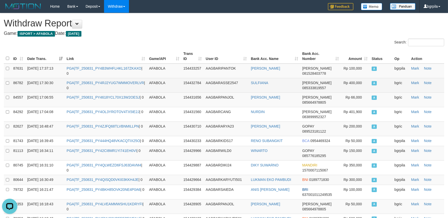
click at [116, 85] on td "PGA|TF_250831_PY4RJ2YUG7WMMOVERLVR | 0" at bounding box center [106, 85] width 82 height 14
click at [117, 84] on td "PGA|TF_250831_PY4RJ2YUG7WMMOVERLVR | 0" at bounding box center [106, 85] width 82 height 14
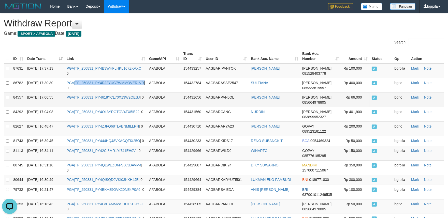
copy td "TF_250831_PY4RJ2YUG7WMMOVERLVR"
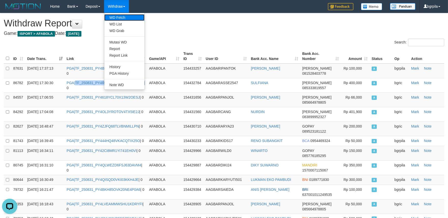
click at [115, 15] on link "WD Fetch" at bounding box center [124, 17] width 40 height 7
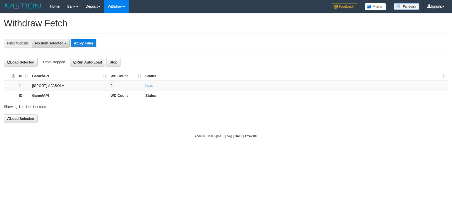
click at [58, 41] on span "No item selected" at bounding box center [49, 43] width 28 height 4
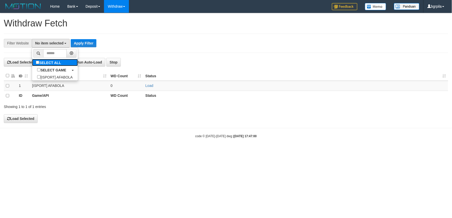
click at [49, 61] on label "SELECT ALL" at bounding box center [49, 62] width 34 height 7
select select "****"
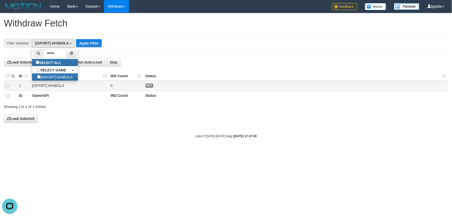
click at [146, 85] on link "Load" at bounding box center [149, 86] width 8 height 4
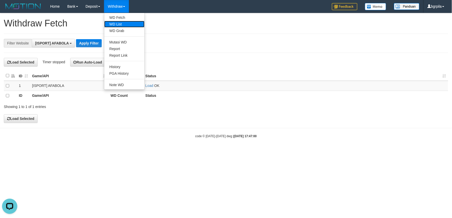
click at [121, 22] on link "WD List" at bounding box center [124, 24] width 40 height 7
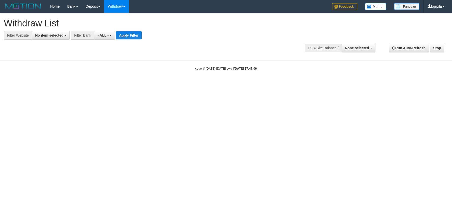
select select
click at [55, 36] on span "No item selected" at bounding box center [49, 35] width 28 height 4
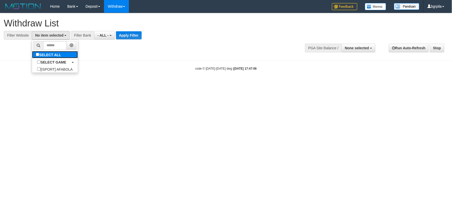
click at [55, 55] on label "SELECT ALL" at bounding box center [49, 54] width 34 height 7
select select "****"
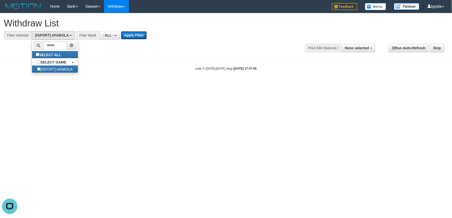
click at [142, 38] on button "Apply Filter" at bounding box center [134, 35] width 26 height 8
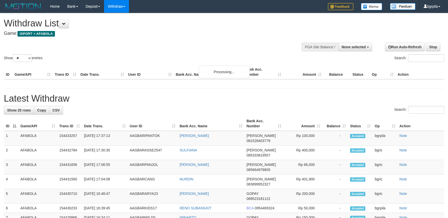
select select
select select "**"
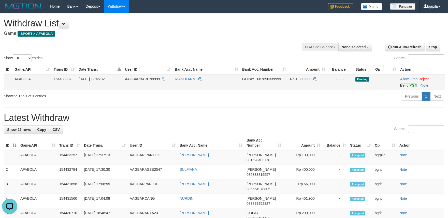
click at [405, 86] on link "Send PGA" at bounding box center [408, 85] width 17 height 4
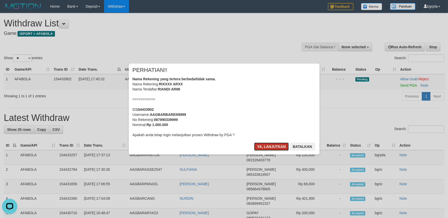
click at [274, 146] on button "Ya, lanjutkan" at bounding box center [271, 147] width 35 height 8
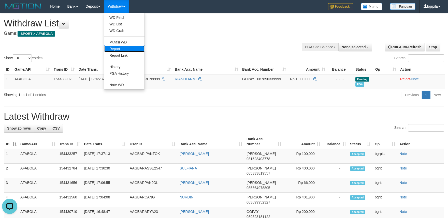
click at [112, 48] on link "Report" at bounding box center [124, 49] width 40 height 7
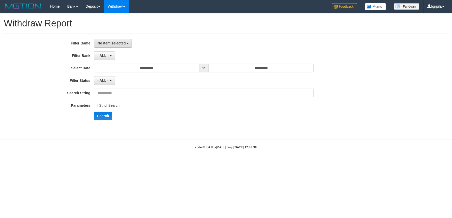
drag, startPoint x: 116, startPoint y: 47, endPoint x: 116, endPoint y: 52, distance: 5.1
click at [116, 47] on button "No item selected" at bounding box center [113, 43] width 38 height 9
click at [113, 58] on ul "SELECT ALL SELECT GAME [ISPORT] AFABOLA" at bounding box center [126, 65] width 65 height 34
click at [113, 61] on div "**********" at bounding box center [188, 81] width 377 height 85
drag, startPoint x: 120, startPoint y: 43, endPoint x: 115, endPoint y: 67, distance: 24.8
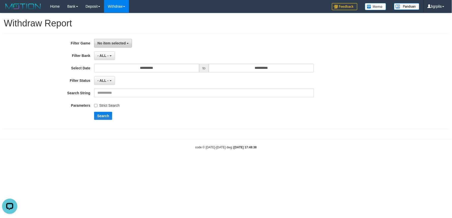
click at [120, 43] on span "No item selected" at bounding box center [111, 43] width 28 height 4
click at [119, 58] on ul "SELECT ALL SELECT GAME [ISPORT] AFABOLA" at bounding box center [126, 65] width 65 height 34
click at [124, 45] on button "No item selected" at bounding box center [113, 43] width 38 height 9
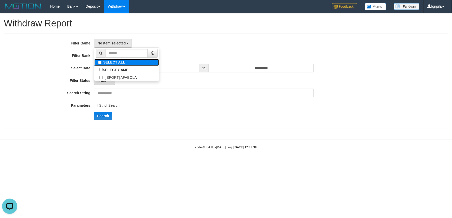
click at [117, 63] on label "SELECT ALL" at bounding box center [126, 62] width 65 height 7
select select "****"
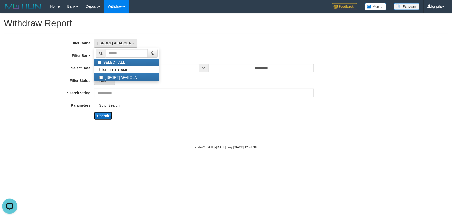
click at [106, 113] on button "Search" at bounding box center [103, 116] width 18 height 8
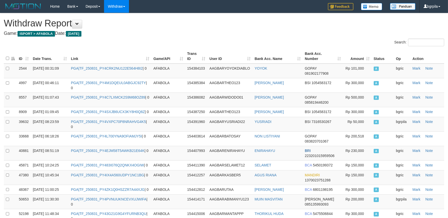
click at [66, 59] on th "Date Trans." at bounding box center [50, 56] width 38 height 14
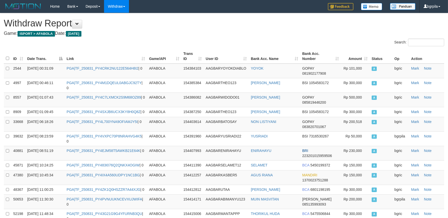
click at [62, 59] on th "Date Trans." at bounding box center [44, 56] width 39 height 14
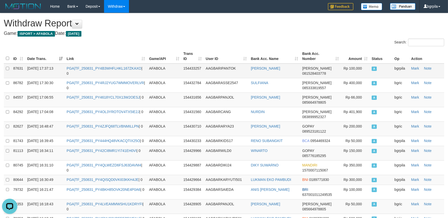
click at [125, 72] on td "PGA|TF_250831_PY4B3WHFLHKL167ZKAXO | 0" at bounding box center [106, 71] width 82 height 15
click at [128, 71] on td "PGA|TF_250831_PY4B3WHFLHKL167ZKAXO | 0" at bounding box center [106, 71] width 82 height 15
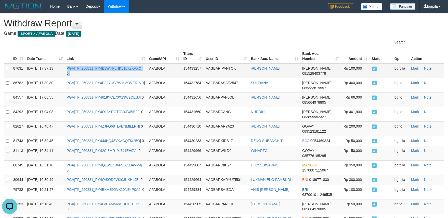
click at [121, 73] on td "PGA|TF_250831_PY4B3WHFLHKL167ZKAXO | 0" at bounding box center [106, 71] width 82 height 15
click at [120, 71] on td "PGA|TF_250831_PY4B3WHFLHKL167ZKAXO | 0" at bounding box center [106, 71] width 82 height 15
click at [122, 70] on td "PGA|TF_250831_PY4B3WHFLHKL167ZKAXO | 0" at bounding box center [106, 71] width 82 height 15
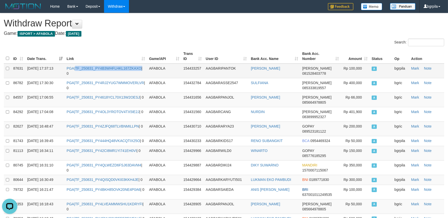
copy td "TF_250831_PY4B3WHFLHKL167ZKAXO"
click at [59, 59] on th "Date Trans." at bounding box center [44, 56] width 39 height 14
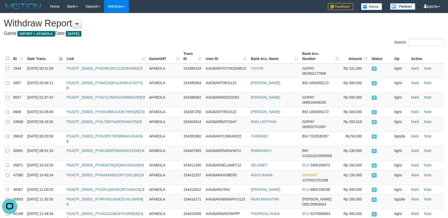
click at [63, 58] on th "Date Trans." at bounding box center [44, 56] width 39 height 14
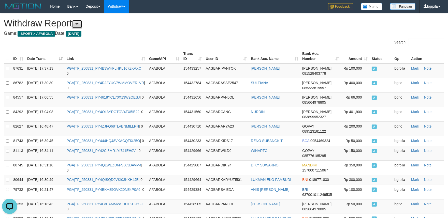
click at [79, 24] on span at bounding box center [77, 24] width 4 height 4
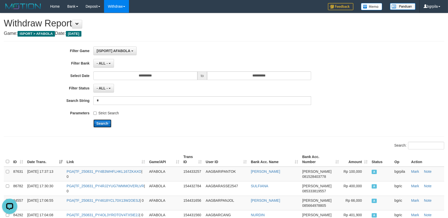
click at [102, 123] on button "Search" at bounding box center [102, 124] width 18 height 8
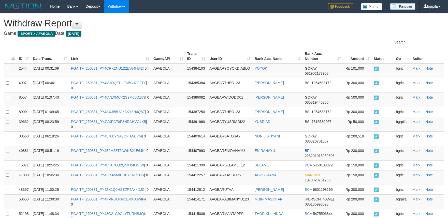
click at [67, 57] on th "Date Trans." at bounding box center [50, 56] width 38 height 14
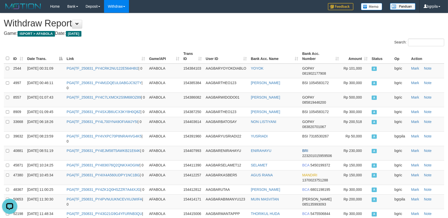
click at [63, 59] on th "Date Trans." at bounding box center [44, 56] width 39 height 14
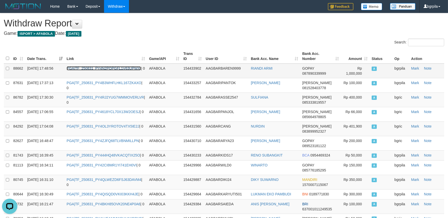
click at [122, 70] on link "PGA|TF_250831_PY4N2POPGFL1V63UPWXI" at bounding box center [104, 68] width 74 height 4
click at [119, 70] on td "PGA|TF_250831_PY4N2POPGFL1V63UPWXI | 0" at bounding box center [106, 71] width 82 height 15
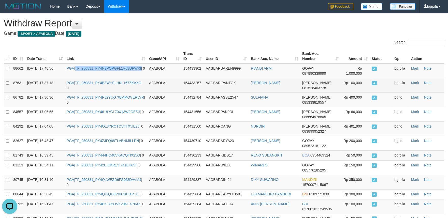
copy td "TF_250831_PY4N2POPGFL1V63UPWXI"
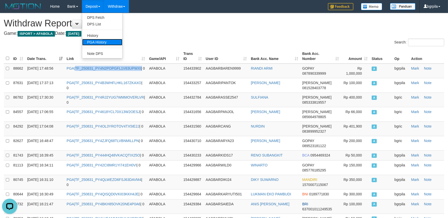
click at [94, 39] on link "PGA History" at bounding box center [102, 42] width 40 height 7
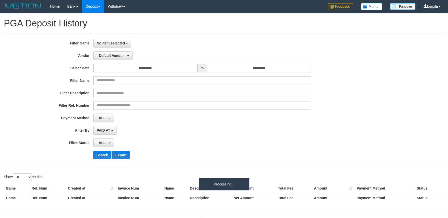
select select
select select "**"
click at [114, 42] on span "No item selected" at bounding box center [111, 43] width 28 height 4
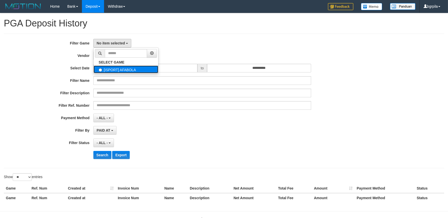
click at [110, 68] on label "[ISPORT] AFABOLA" at bounding box center [126, 70] width 65 height 8
select select "****"
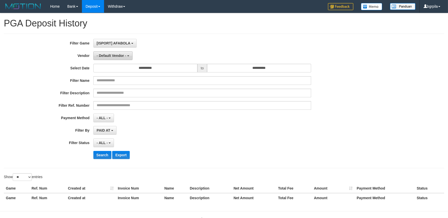
scroll to position [4, 0]
click at [113, 57] on button "- Default Vendor -" at bounding box center [112, 55] width 39 height 9
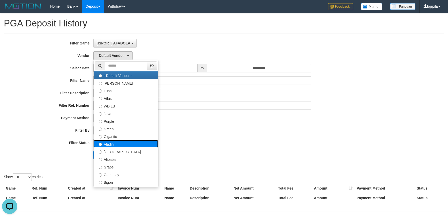
scroll to position [0, 0]
click at [110, 145] on label "Aladin" at bounding box center [126, 144] width 65 height 8
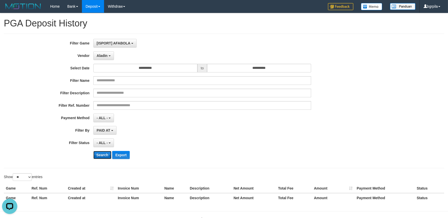
click at [103, 154] on button "Search" at bounding box center [102, 155] width 18 height 8
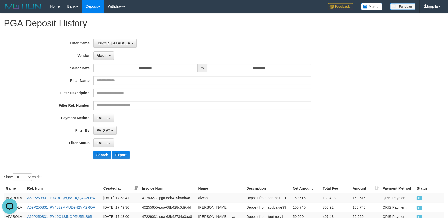
click at [135, 188] on th "Created at" at bounding box center [120, 188] width 39 height 9
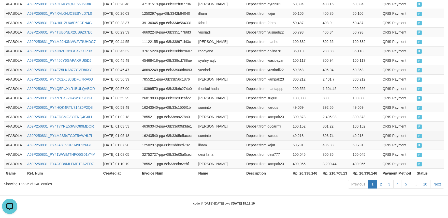
scroll to position [261, 0]
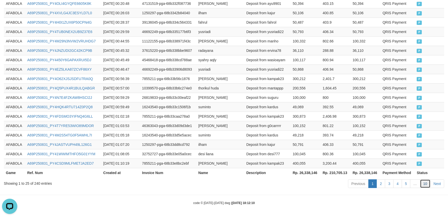
click at [423, 184] on link "10" at bounding box center [425, 184] width 11 height 9
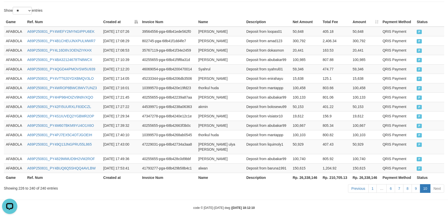
click at [218, 127] on td "[PERSON_NAME]" at bounding box center [220, 125] width 48 height 9
click at [416, 184] on link "9" at bounding box center [415, 188] width 9 height 9
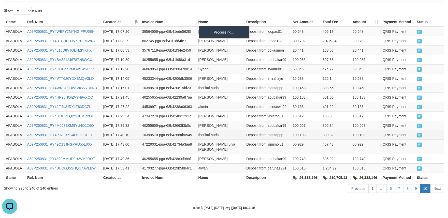
scroll to position [261, 0]
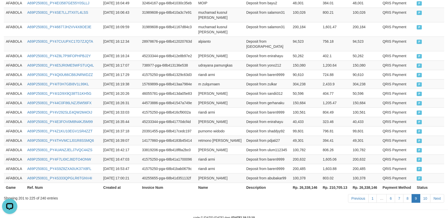
click at [236, 145] on td "[PERSON_NAME]" at bounding box center [220, 149] width 48 height 9
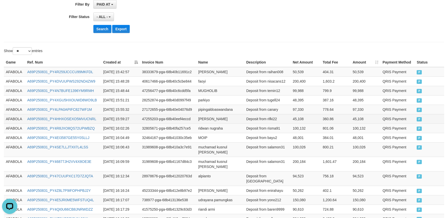
click at [10, 115] on td "AFABOLA" at bounding box center [14, 118] width 21 height 9
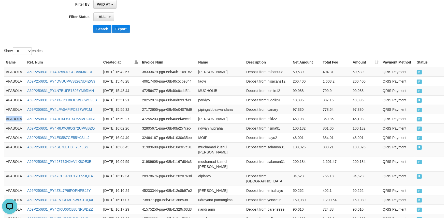
scroll to position [239, 0]
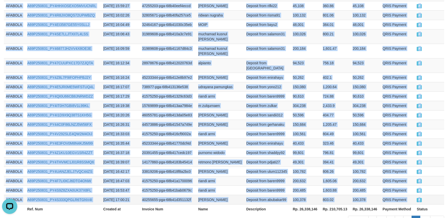
click at [428, 195] on td "P" at bounding box center [430, 199] width 30 height 9
copy tbody "AFABOLA A69P250831_PY4HHXOSEXO5MVUCNRL [DATE] 15:59:27 47255203-pga-68b40eef4ec…"
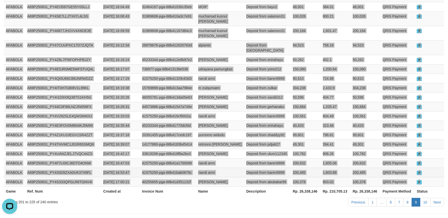
scroll to position [261, 0]
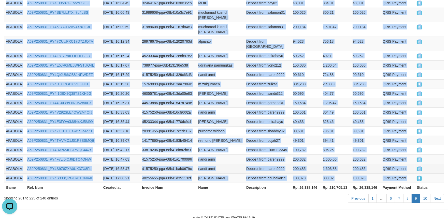
click at [395, 164] on td "QRIS Payment" at bounding box center [397, 168] width 34 height 9
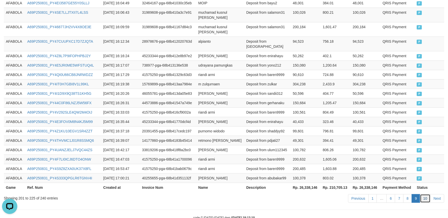
drag, startPoint x: 428, startPoint y: 185, endPoint x: 424, endPoint y: 179, distance: 6.8
click at [428, 194] on link "10" at bounding box center [425, 198] width 11 height 9
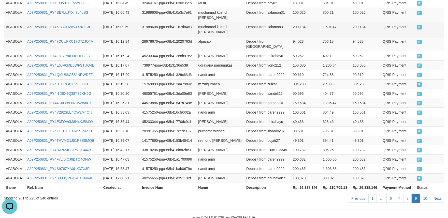
scroll to position [167, 0]
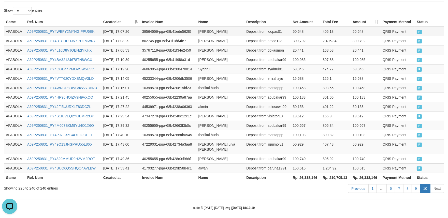
click at [14, 33] on td "AFABOLA" at bounding box center [14, 32] width 21 height 10
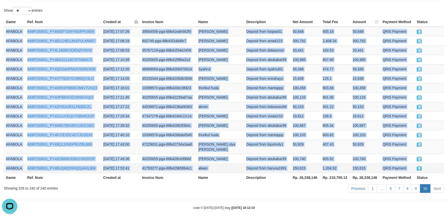
click at [425, 164] on td "P" at bounding box center [430, 168] width 30 height 9
copy tbody "AFABOLA A69P250831_PY4WEFY2MYNGIPPU6EK [DATE] 17:07:26 39564556-pga-68b41ede562…"
click at [384, 112] on td "QRIS Payment" at bounding box center [397, 115] width 34 height 9
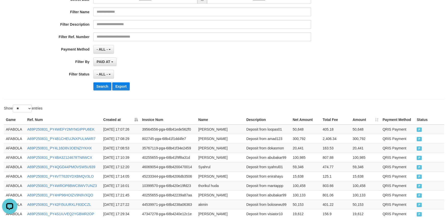
scroll to position [25, 0]
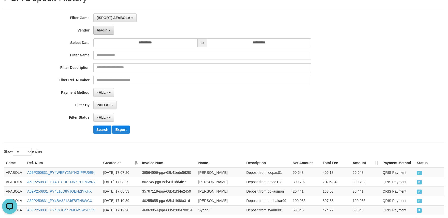
click at [104, 30] on span "Aladin" at bounding box center [102, 30] width 11 height 4
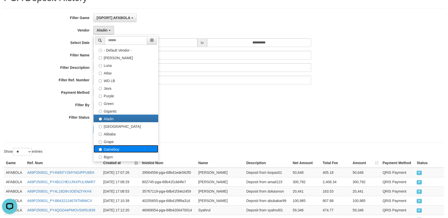
click at [115, 148] on label "Gameboy" at bounding box center [126, 149] width 65 height 8
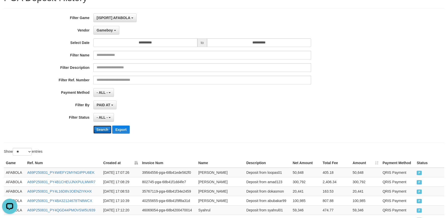
click at [107, 132] on button "Search" at bounding box center [102, 130] width 18 height 8
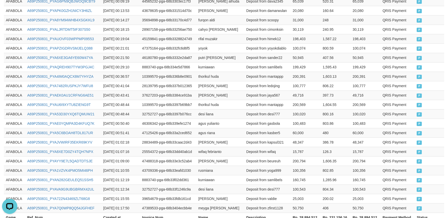
scroll to position [261, 0]
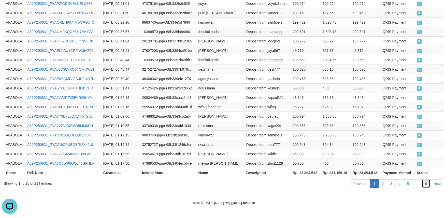
click at [425, 184] on link "9" at bounding box center [426, 184] width 9 height 9
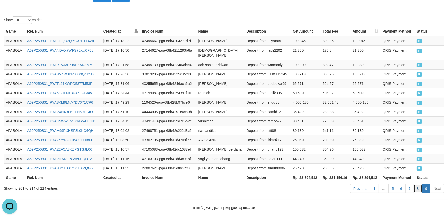
click at [420, 184] on link "8" at bounding box center [418, 188] width 9 height 9
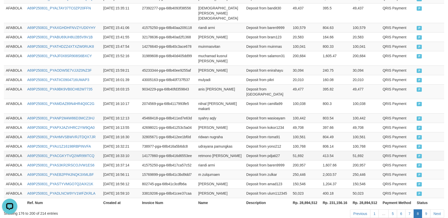
click at [301, 151] on td "51,692" at bounding box center [306, 155] width 30 height 9
click at [282, 160] on td "Deposit from baren9999" at bounding box center [267, 164] width 47 height 9
click at [95, 198] on th "Ref. Num" at bounding box center [63, 202] width 76 height 9
click at [190, 209] on div "Previous 1 … 5 6 7 8 9 Next" at bounding box center [317, 214] width 261 height 11
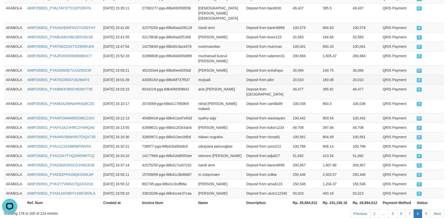
click at [17, 75] on td "AFABOLA" at bounding box center [14, 79] width 21 height 9
click at [18, 66] on td "AFABOLA" at bounding box center [14, 70] width 21 height 9
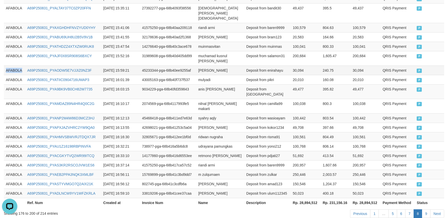
click at [18, 66] on td "AFABOLA" at bounding box center [14, 70] width 21 height 9
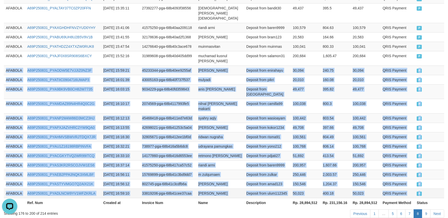
click at [430, 189] on td "P" at bounding box center [430, 193] width 30 height 9
copy tbody "AFABOLA A69P250831_PYAODW5E7VJJIZ0NZ3F [DATE] 15:59:21 45233344-pga-68b40ee9255…"
click at [425, 210] on link "9" at bounding box center [426, 214] width 9 height 9
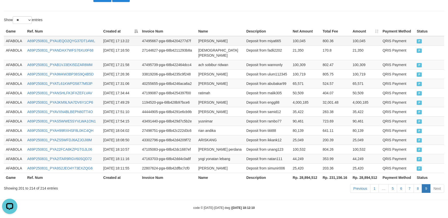
click at [16, 40] on td "AFABOLA" at bounding box center [14, 41] width 21 height 10
drag, startPoint x: 16, startPoint y: 40, endPoint x: 370, endPoint y: 121, distance: 363.6
click at [21, 41] on td "AFABOLA" at bounding box center [14, 41] width 21 height 10
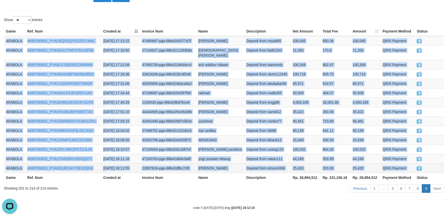
click at [433, 160] on tbody "AFABOLA A69P250831_PYAUEQO2QYG37DT14WL [DATE] 17:13:22 47495667-pga-68b4204277d…" at bounding box center [224, 104] width 440 height 137
copy tbody "AFABOLA A69P250831_PYAUEQO2QYG37DT14WL [DATE] 17:13:22 47495667-pga-68b4204277d…"
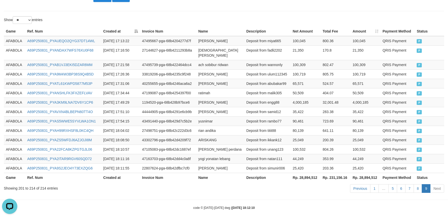
click at [316, 194] on body "Toggle navigation Home Bank Account List Load By Website Group [ISPORT] AFABOLA…" at bounding box center [224, 33] width 448 height 380
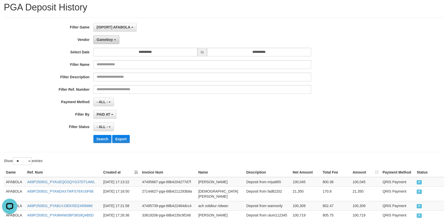
click at [116, 42] on button "Gameboy" at bounding box center [106, 39] width 26 height 9
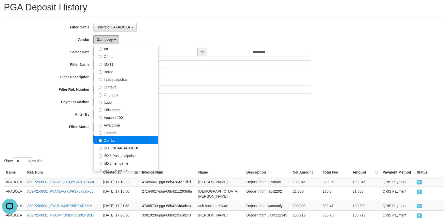
scroll to position [166, 0]
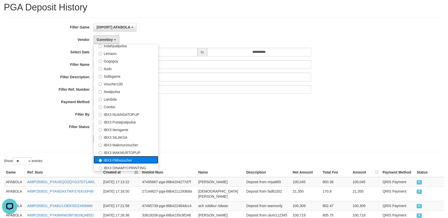
click at [119, 158] on label "IBX3 Pilihvoucher" at bounding box center [126, 160] width 65 height 8
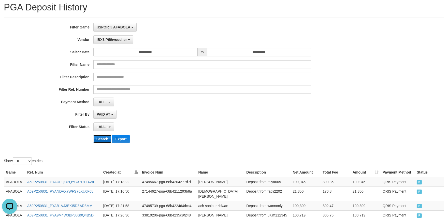
click at [106, 138] on button "Search" at bounding box center [102, 139] width 18 height 8
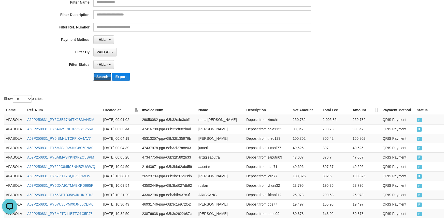
scroll to position [129, 0]
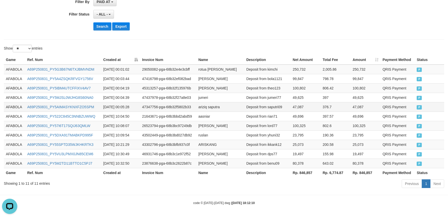
click at [270, 109] on td "Deposit from saputri09" at bounding box center [267, 106] width 46 height 9
click at [212, 108] on td "ariziq saputra" at bounding box center [220, 106] width 48 height 9
click at [1, 116] on div "Game Ref. Num Created at Invoice Num Name Description Net Amount Total Fee Amou…" at bounding box center [224, 116] width 448 height 125
click at [12, 116] on td "AFABOLA" at bounding box center [14, 116] width 21 height 9
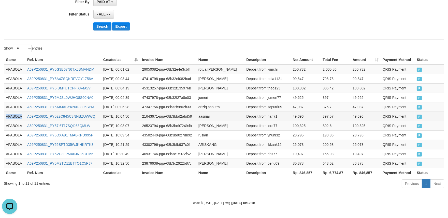
drag, startPoint x: 12, startPoint y: 116, endPoint x: 25, endPoint y: 116, distance: 13.0
click at [12, 116] on td "AFABOLA" at bounding box center [14, 116] width 21 height 9
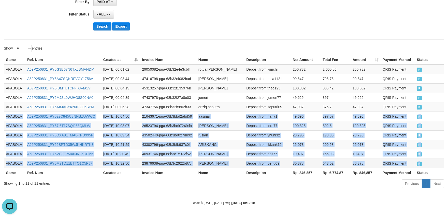
click at [432, 162] on td "P" at bounding box center [430, 163] width 30 height 9
copy tbody "AFABOLA A69P250831_PY522C845C3NNBZUWWQ [DATE] 10:04:50 21643671-pga-68b3bbd2abd…"
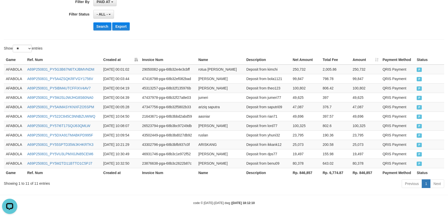
click at [310, 25] on div "Search Export" at bounding box center [233, 26] width 280 height 8
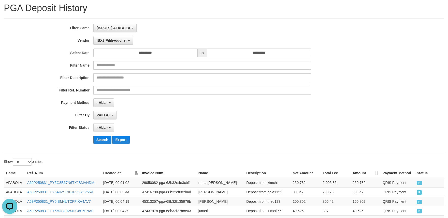
scroll to position [0, 0]
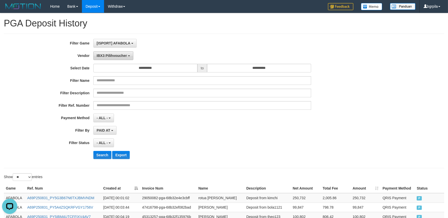
click at [105, 57] on span "IBX3 Pilihvoucher" at bounding box center [112, 56] width 30 height 4
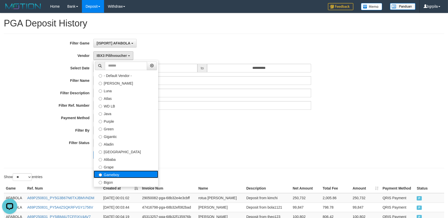
click at [118, 173] on label "Gameboy" at bounding box center [126, 175] width 65 height 8
select select "**********"
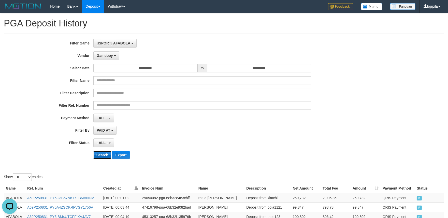
click at [98, 155] on button "Search" at bounding box center [102, 155] width 18 height 8
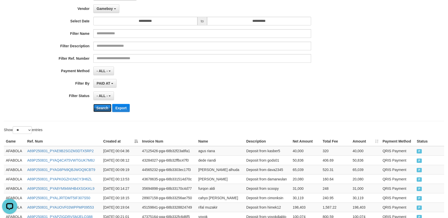
scroll to position [113, 0]
